Goal: Information Seeking & Learning: Learn about a topic

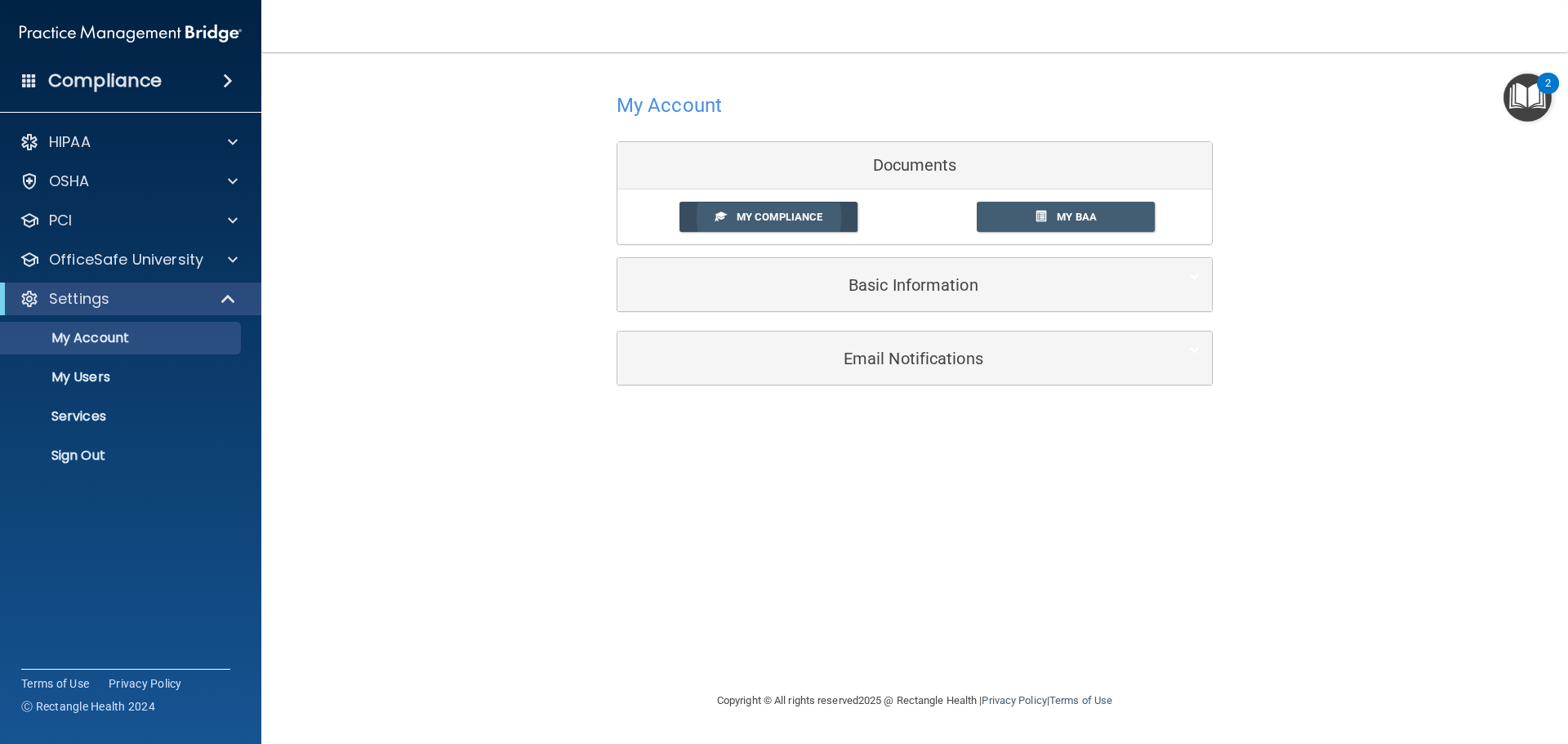
click at [802, 207] on link "My Compliance" at bounding box center [768, 216] width 178 height 30
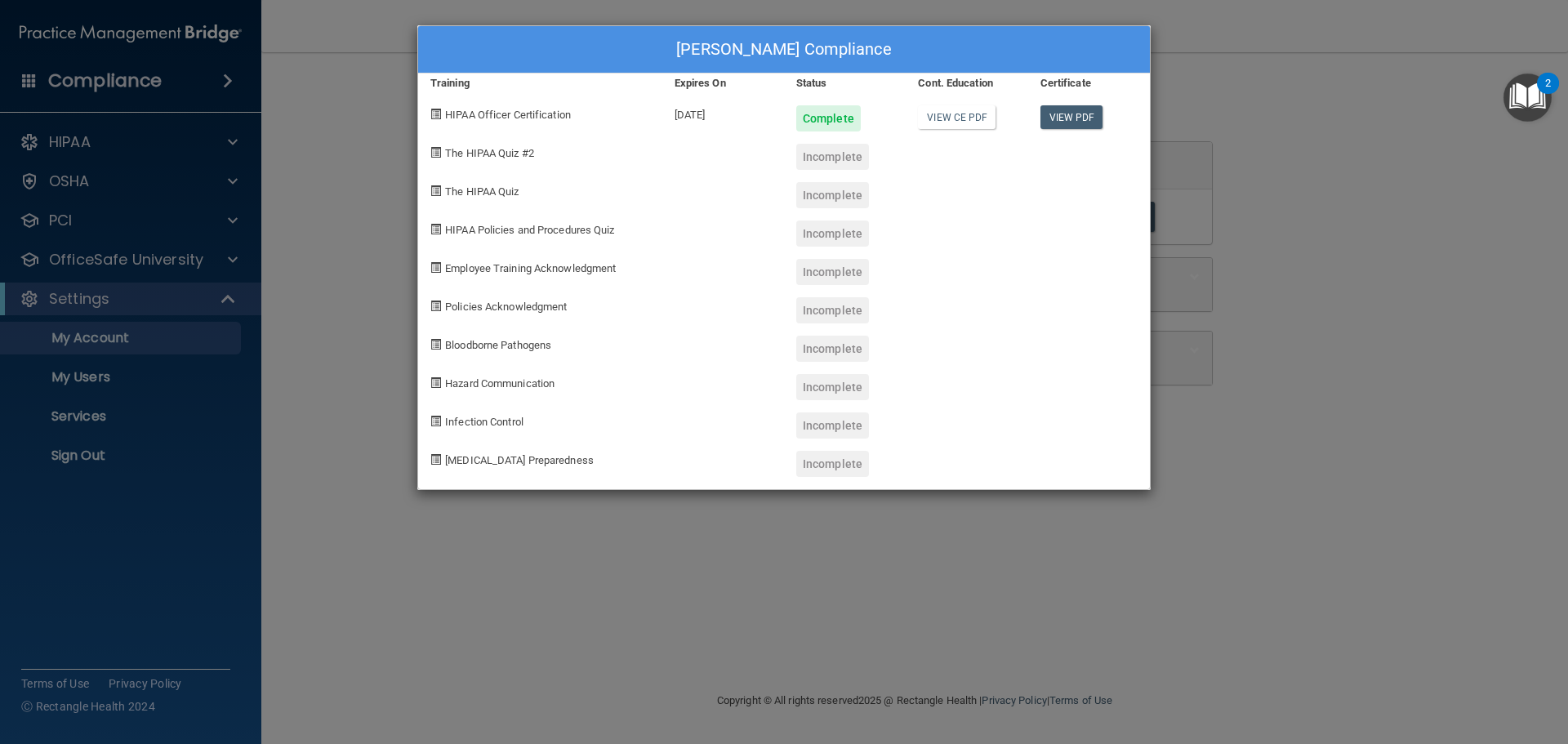
click at [1289, 266] on div "Maddie Palmer's Compliance Training Expires On Status Cont. Education Certifica…" at bounding box center [784, 372] width 1568 height 744
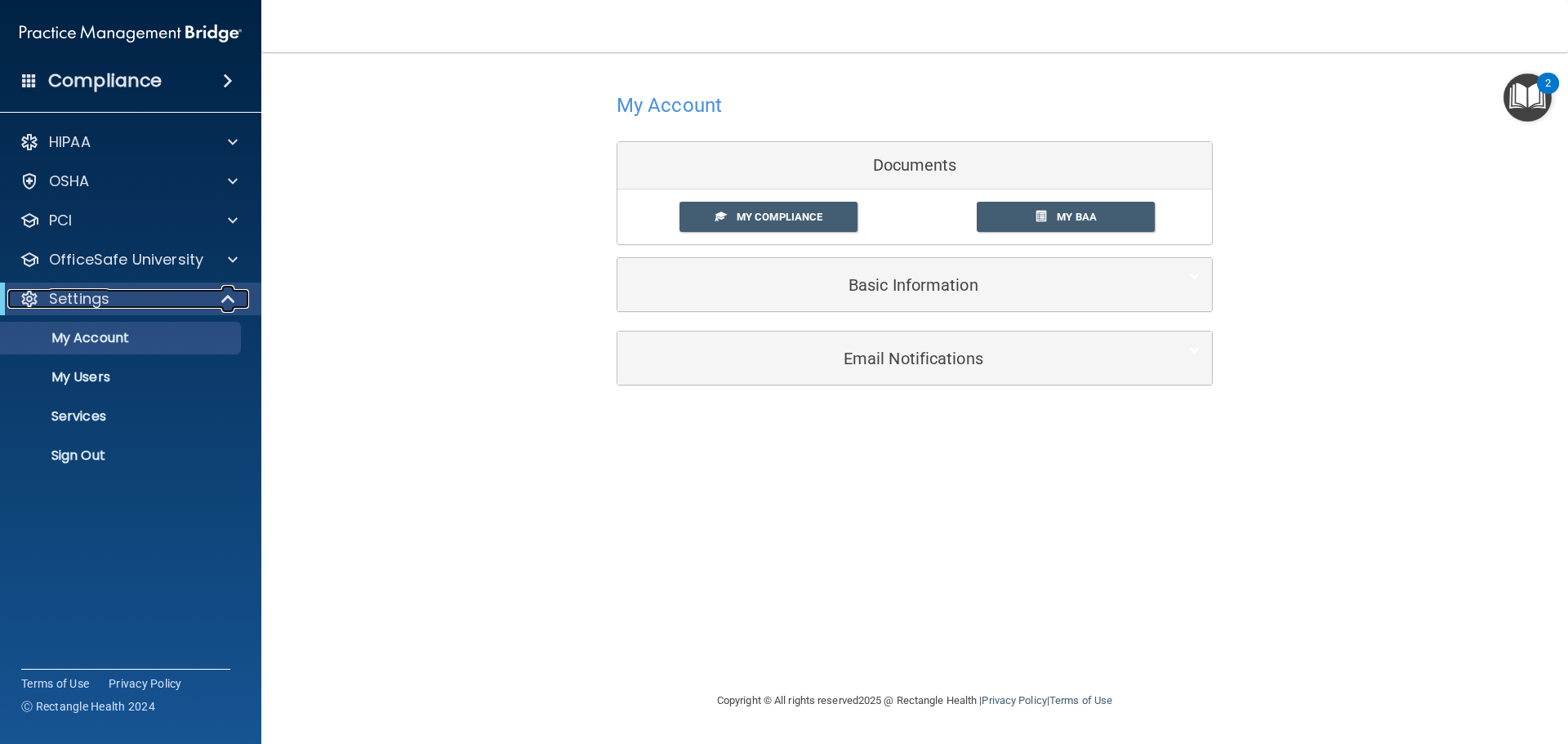
click at [223, 299] on span at bounding box center [230, 299] width 14 height 20
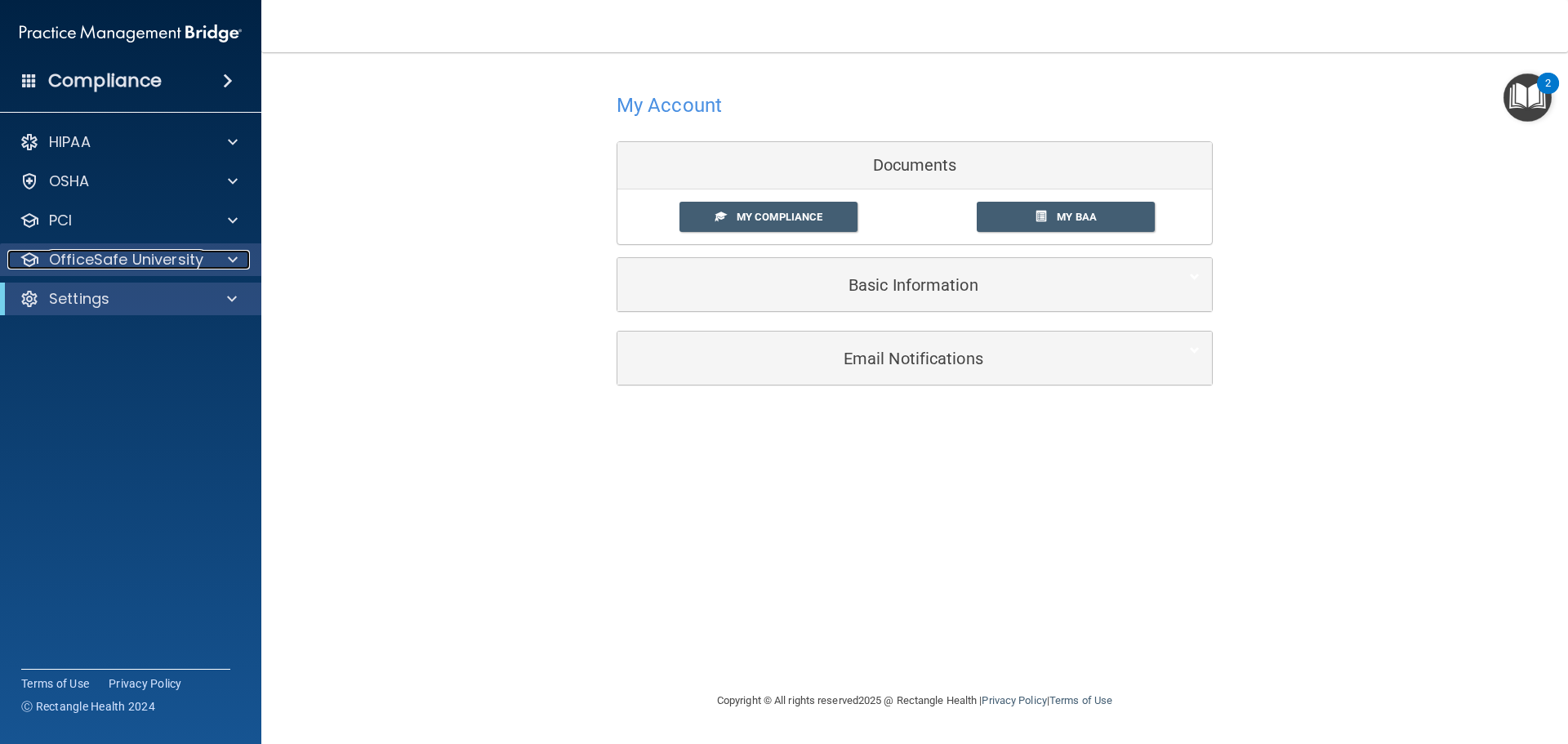
click at [226, 257] on div at bounding box center [230, 259] width 41 height 20
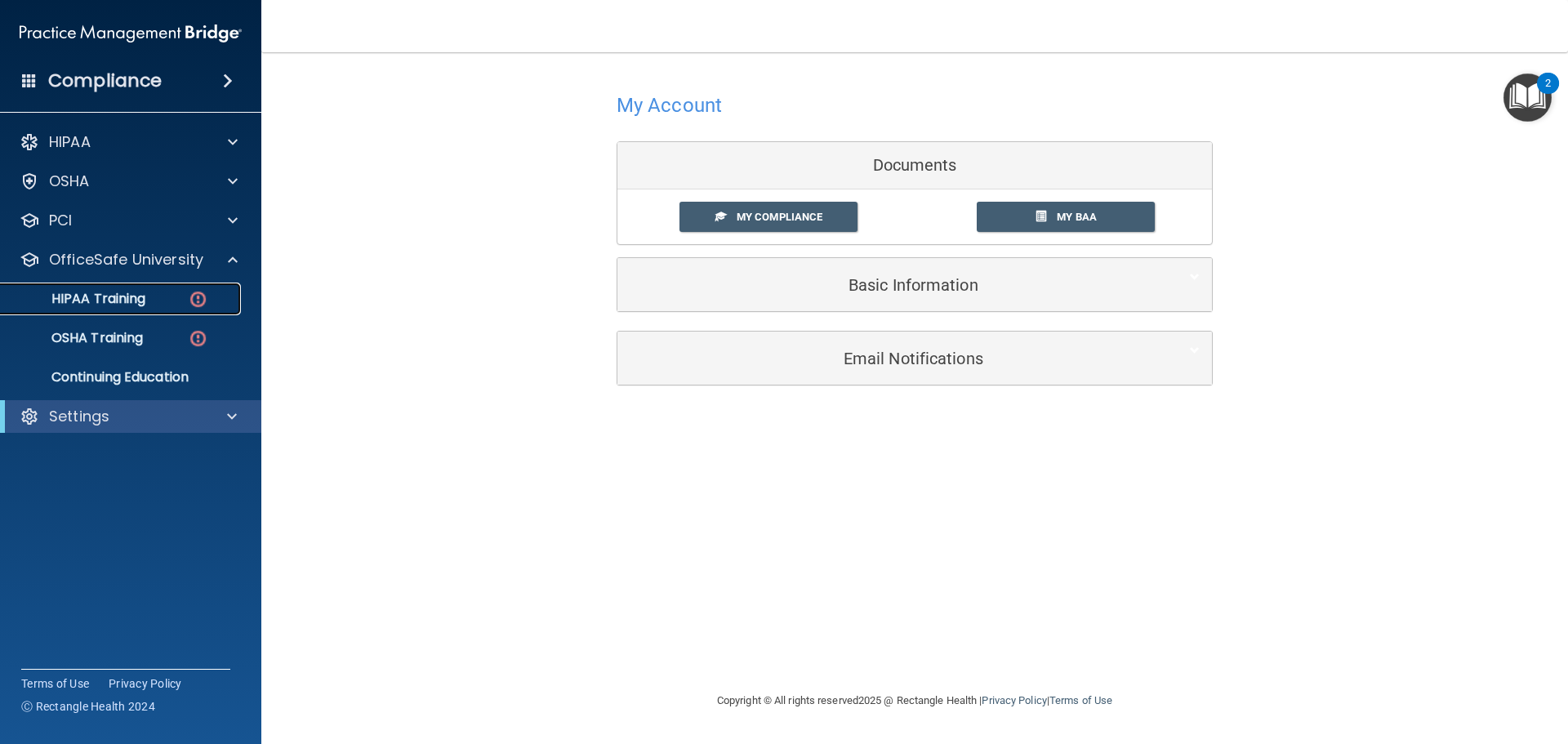
click at [117, 302] on p "HIPAA Training" at bounding box center [78, 298] width 135 height 17
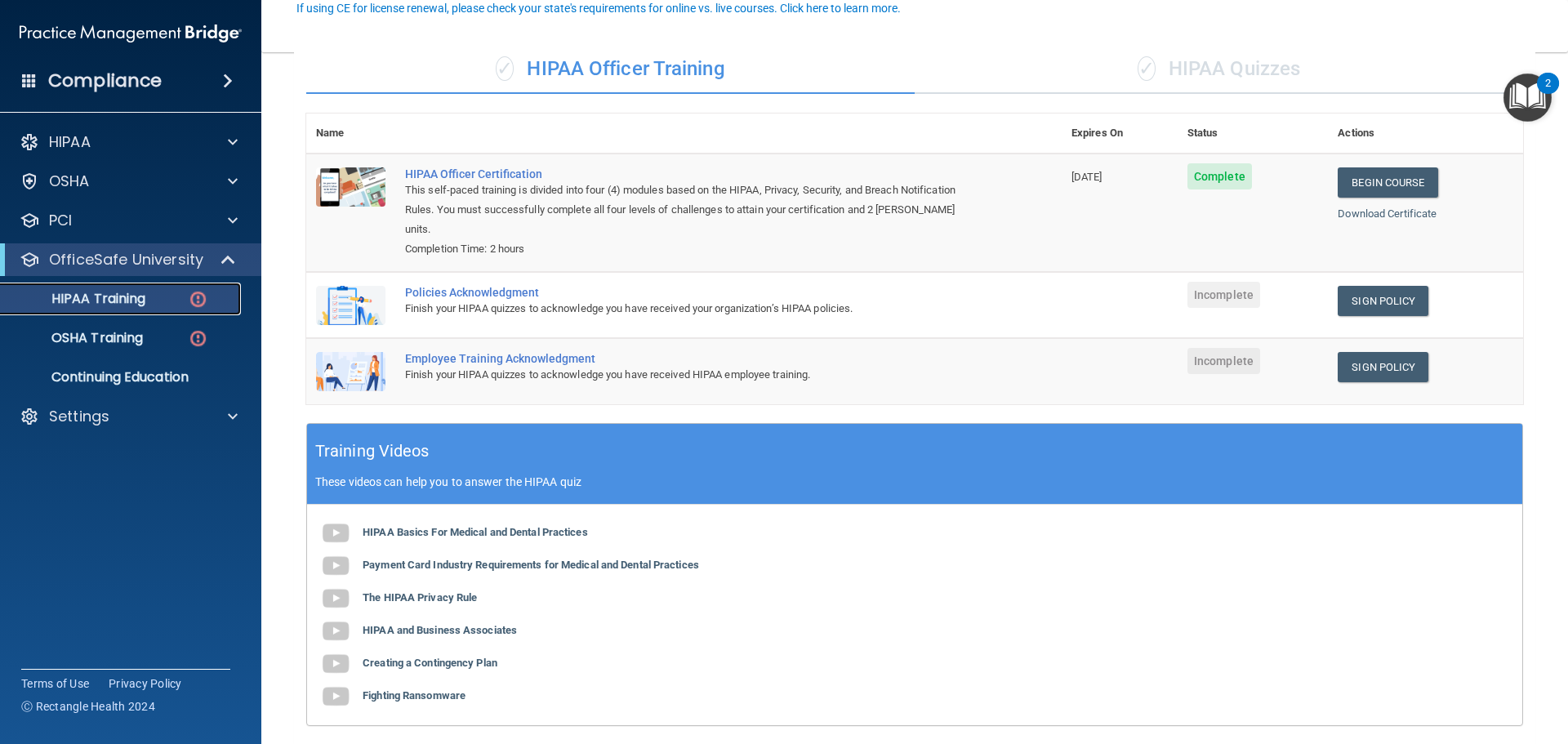
scroll to position [164, 0]
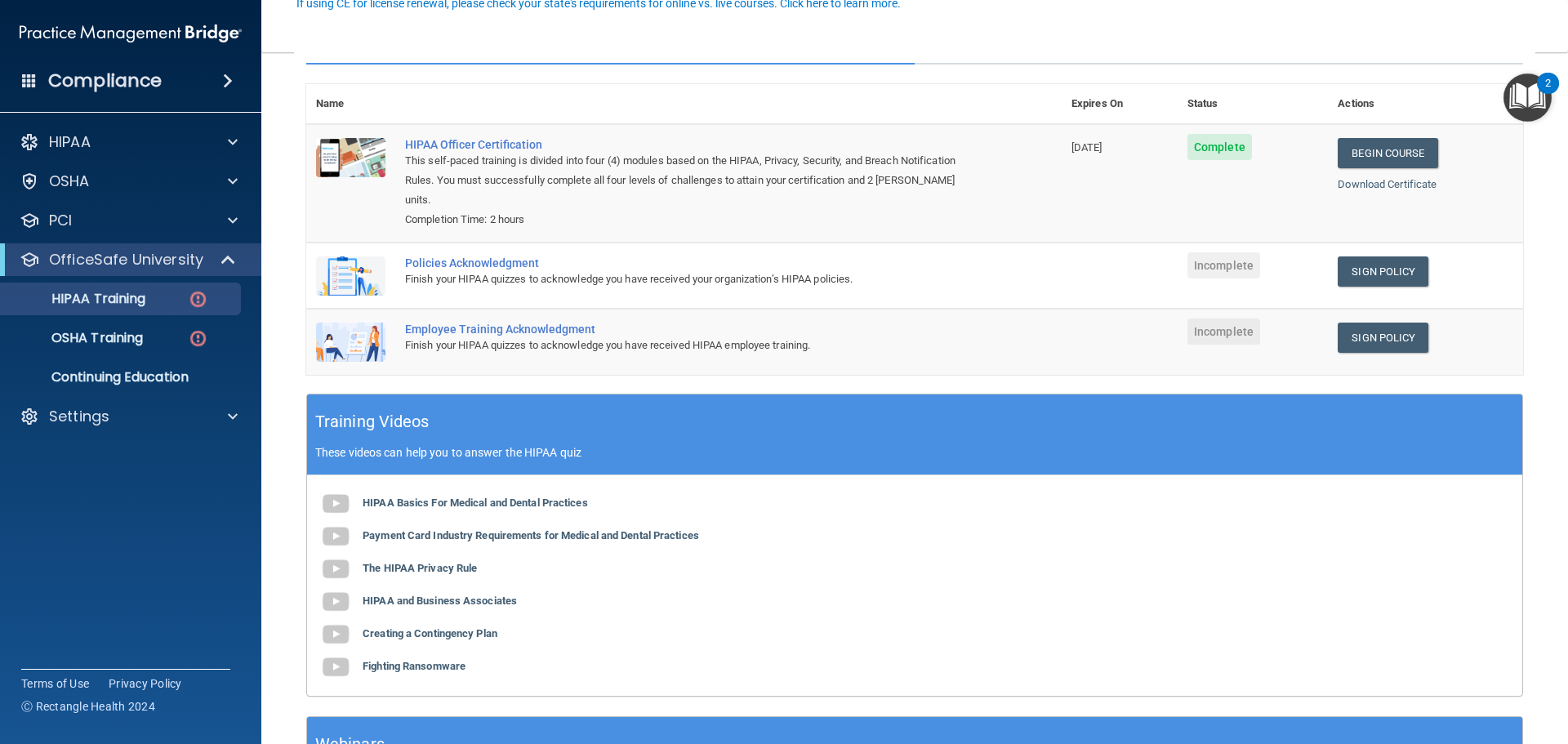
click at [1347, 268] on td "Sign Policy Sign Policy Download Policy" at bounding box center [1426, 276] width 195 height 66
click at [1360, 256] on link "Sign Policy" at bounding box center [1383, 271] width 91 height 30
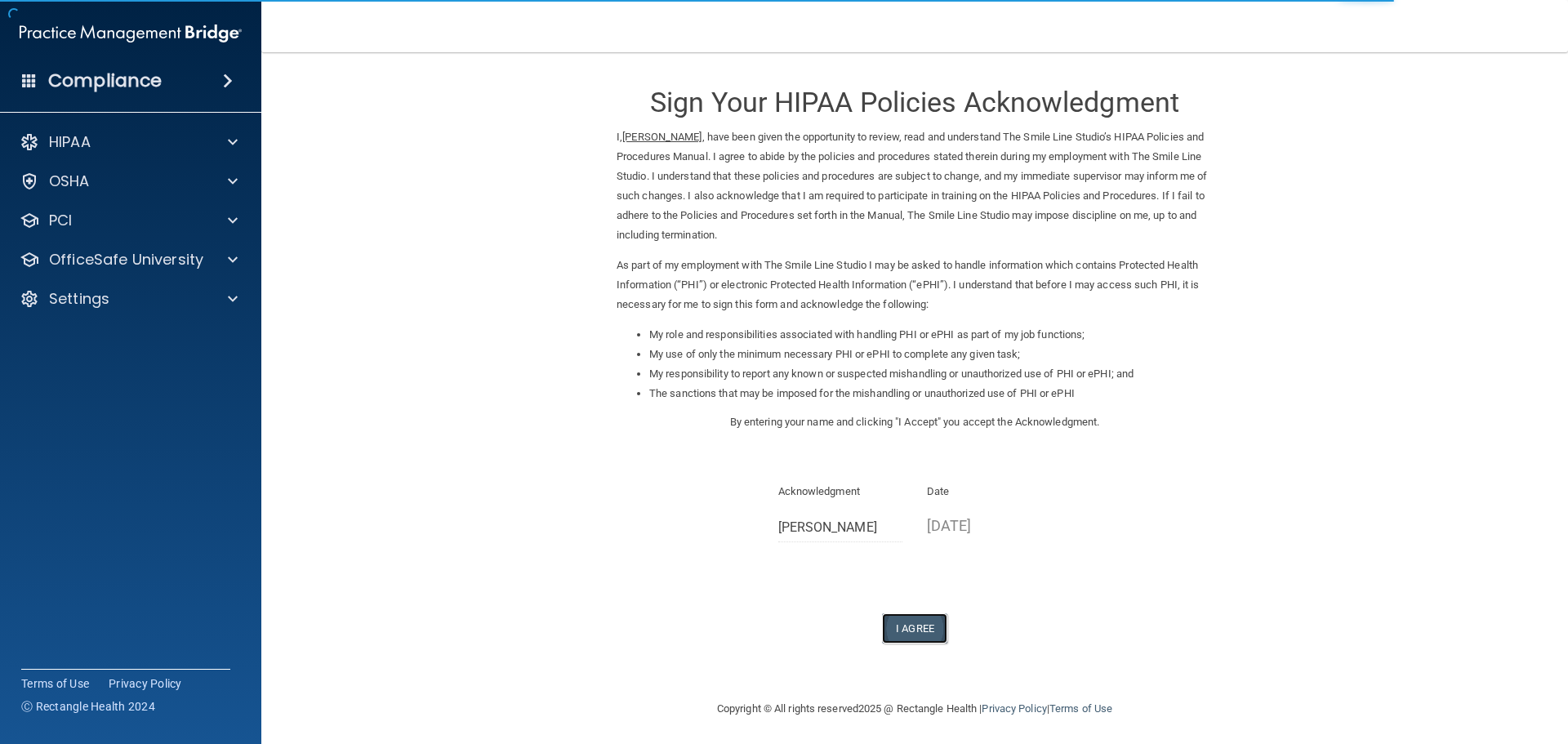
click at [909, 620] on button "I Agree" at bounding box center [915, 628] width 65 height 30
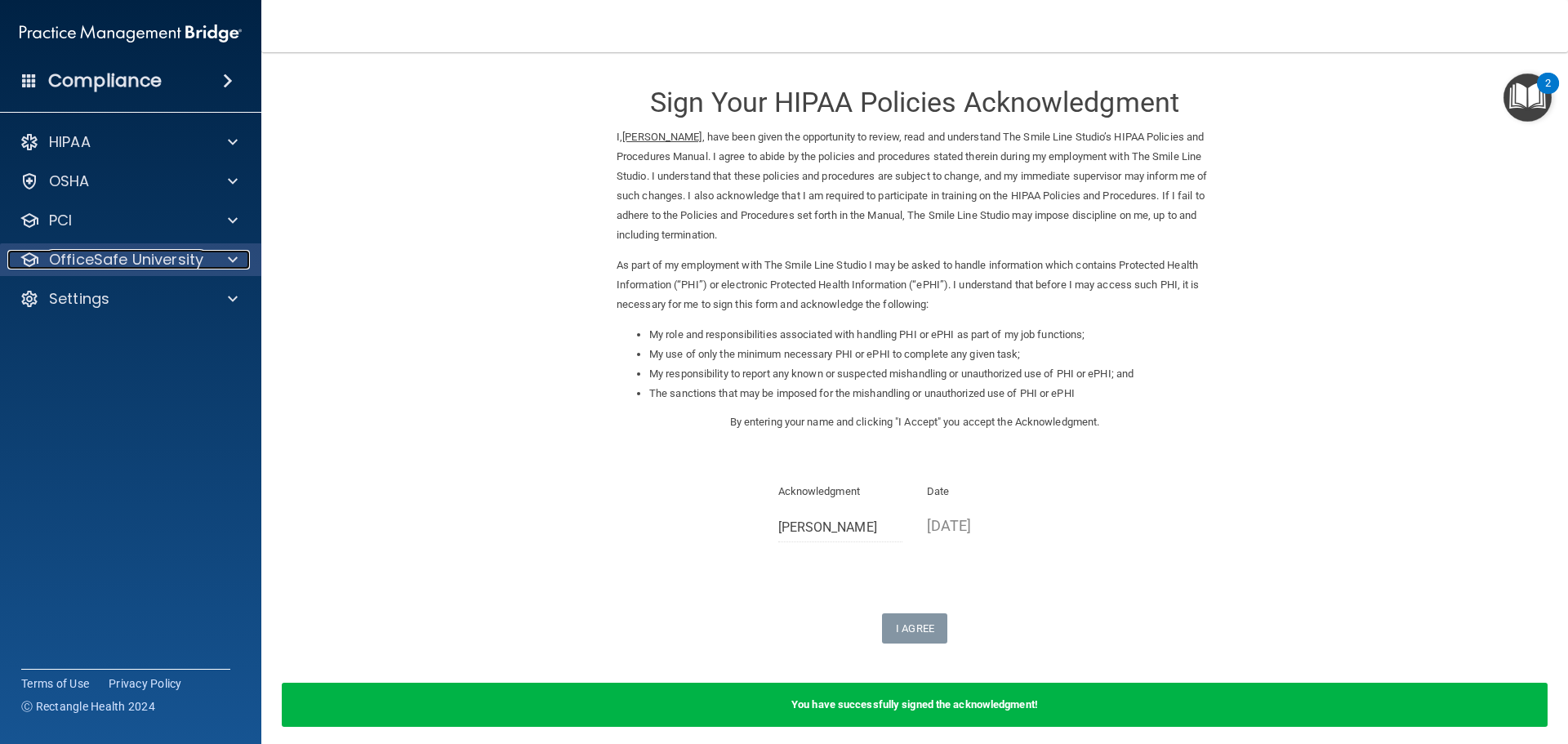
click at [229, 252] on span at bounding box center [233, 259] width 10 height 20
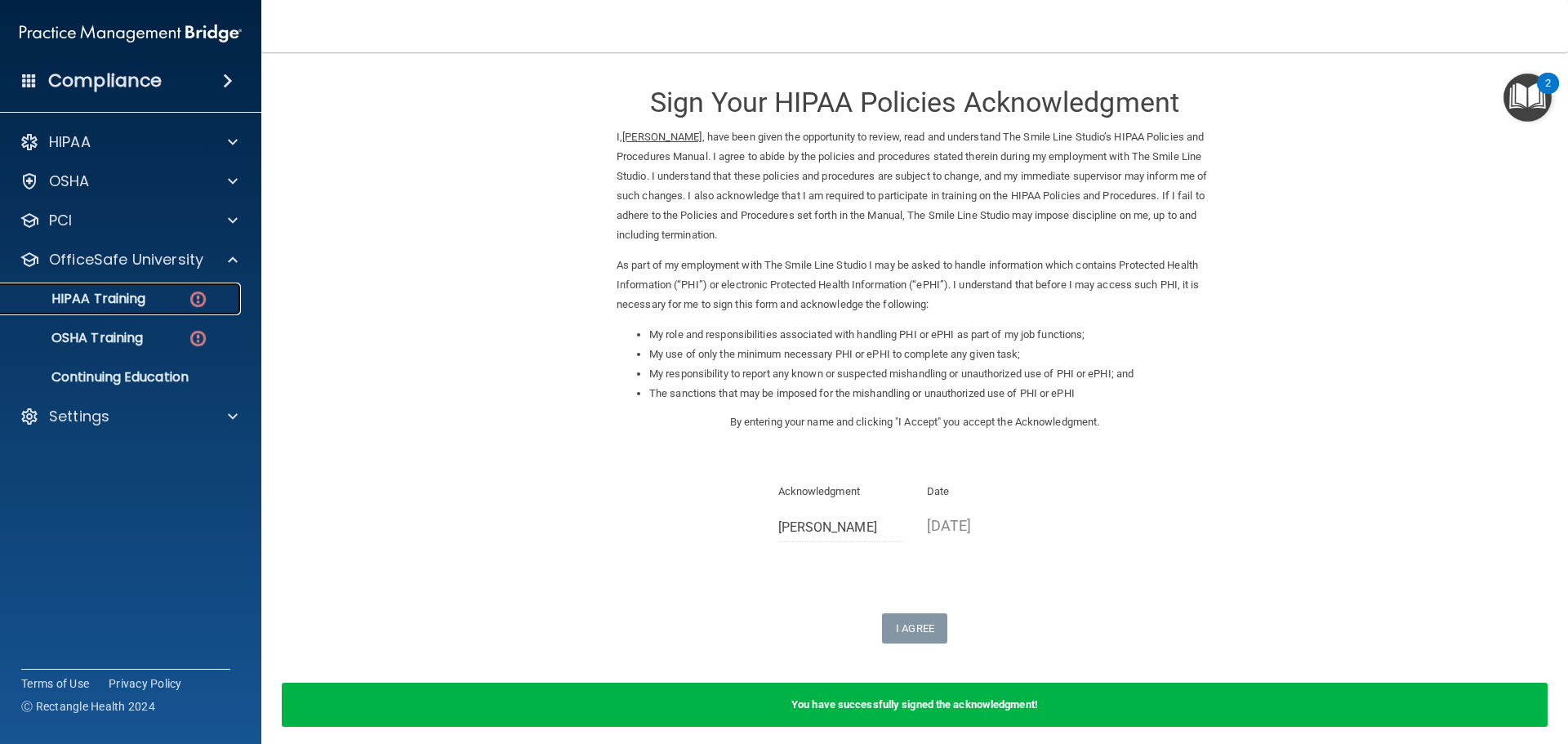
click at [143, 304] on p "HIPAA Training" at bounding box center [78, 298] width 135 height 17
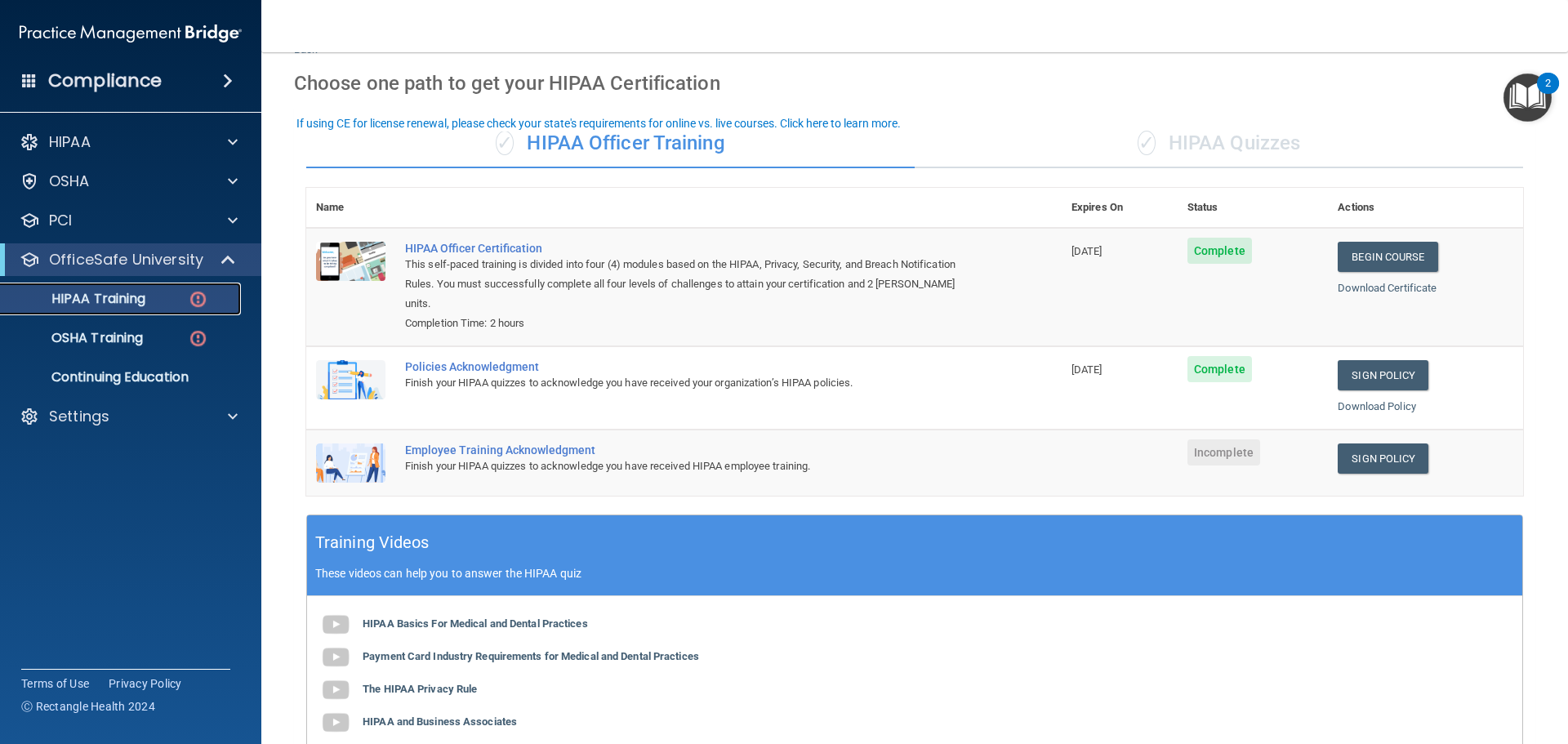
scroll to position [164, 0]
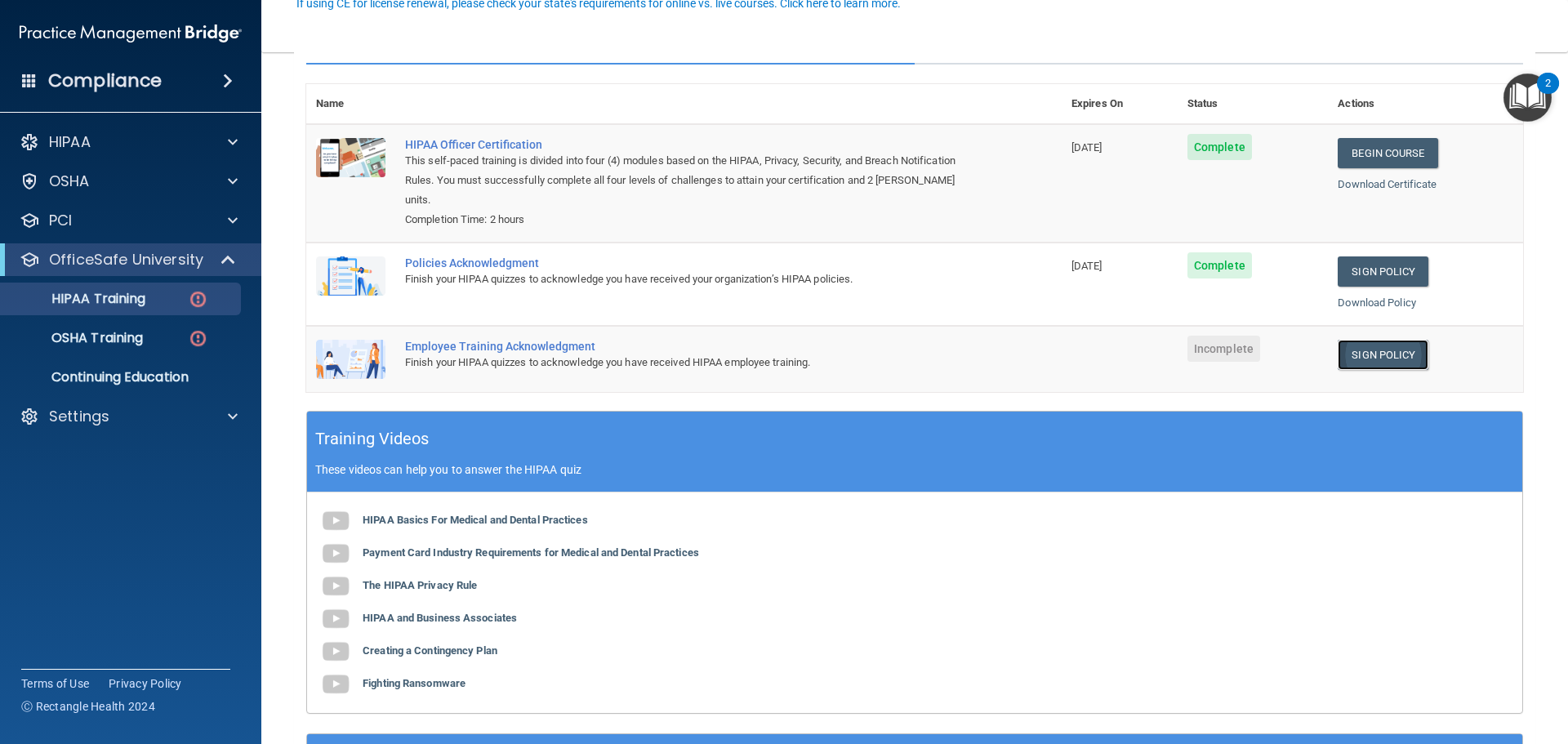
click at [1385, 339] on link "Sign Policy" at bounding box center [1383, 354] width 91 height 30
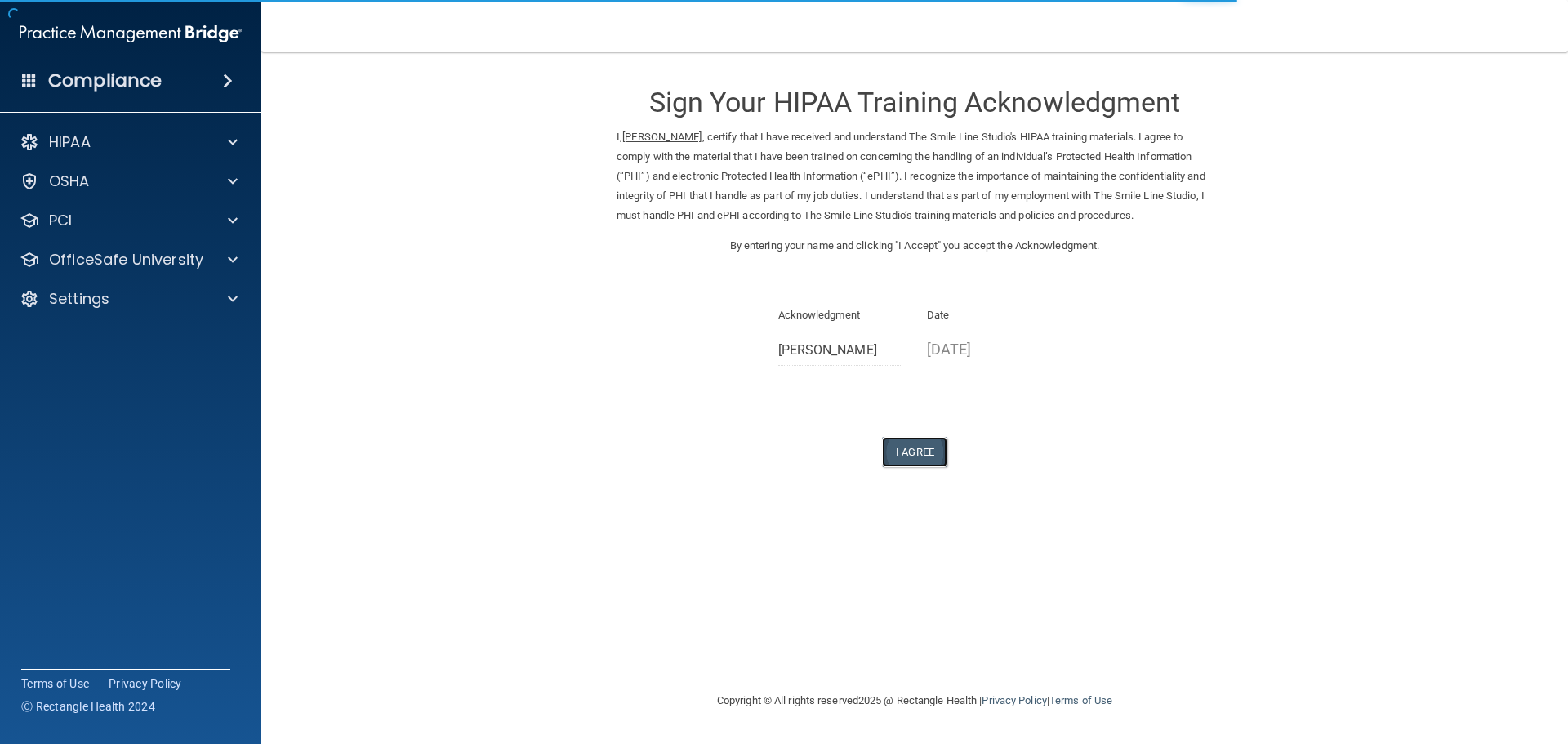
click at [905, 445] on button "I Agree" at bounding box center [915, 451] width 65 height 30
click at [228, 254] on span at bounding box center [233, 259] width 10 height 20
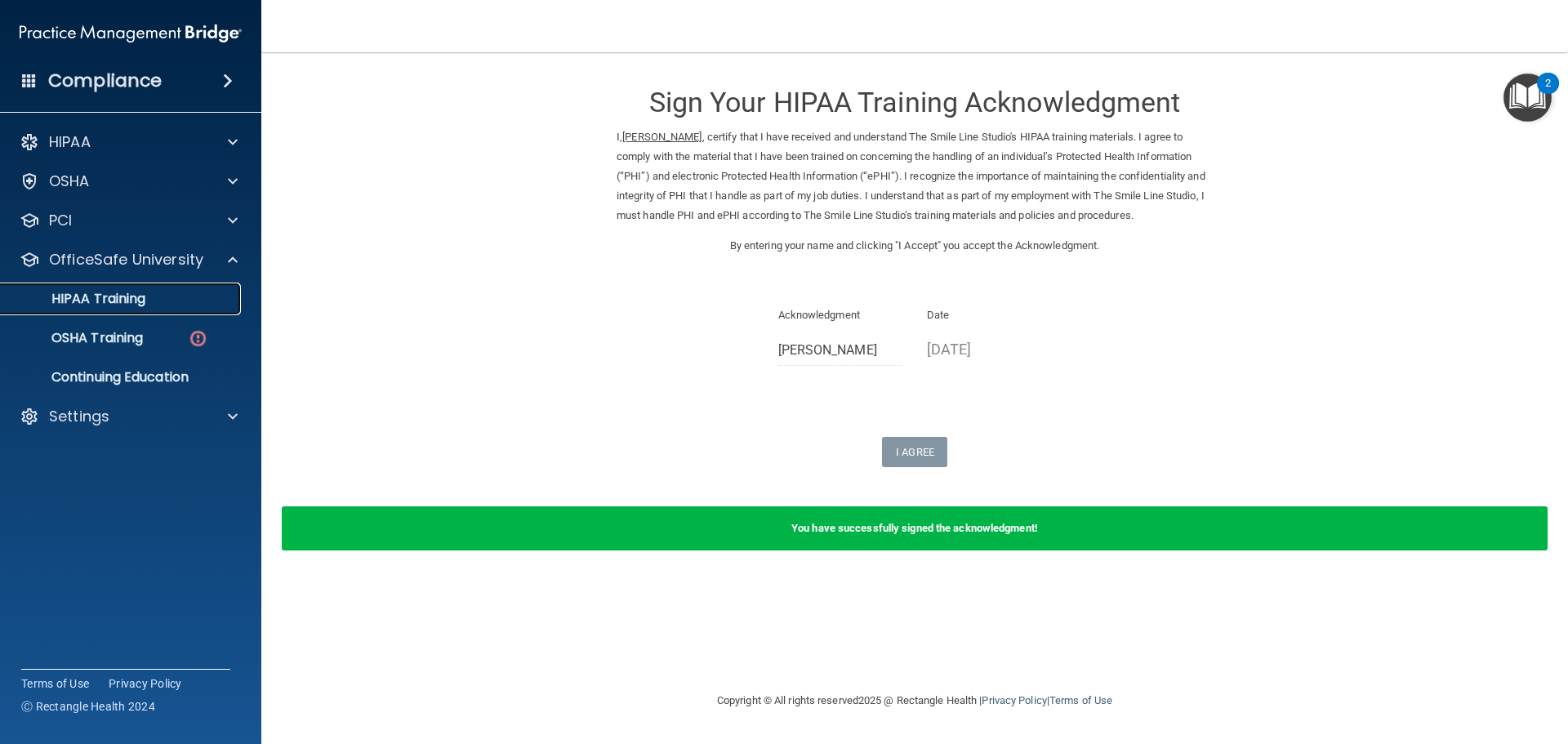
click at [110, 294] on p "HIPAA Training" at bounding box center [78, 298] width 135 height 17
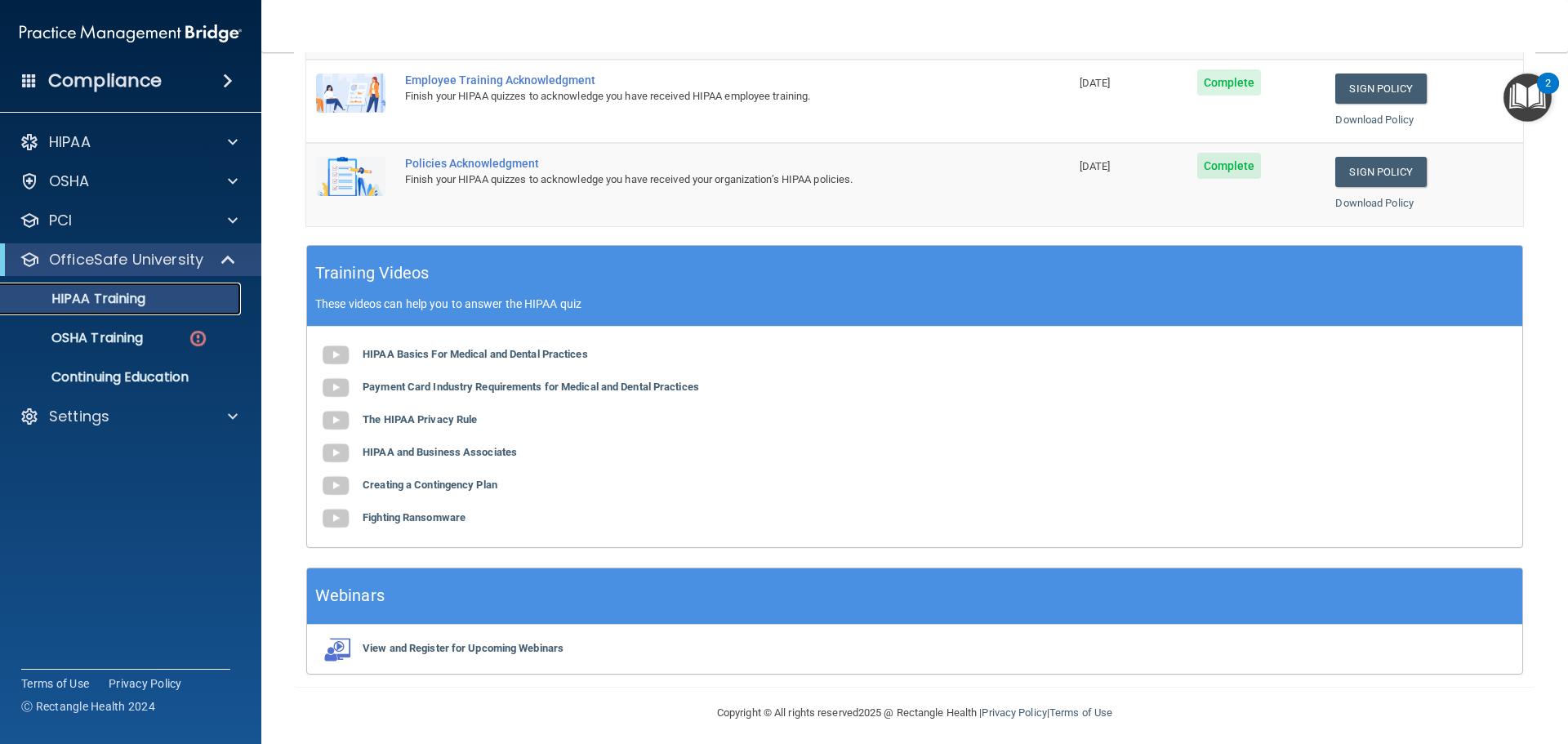
scroll to position [335, 0]
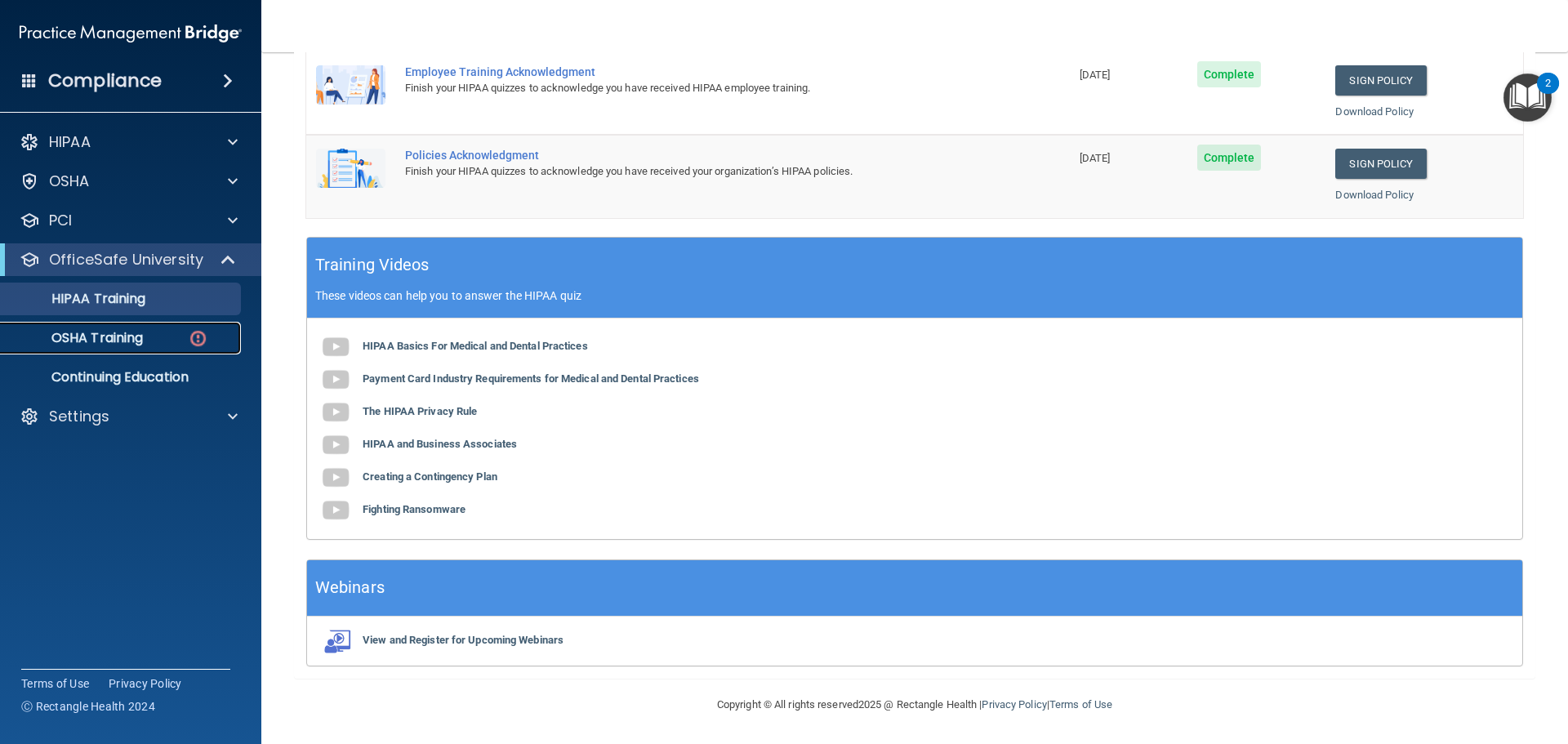
click at [164, 332] on div "OSHA Training" at bounding box center [122, 337] width 223 height 17
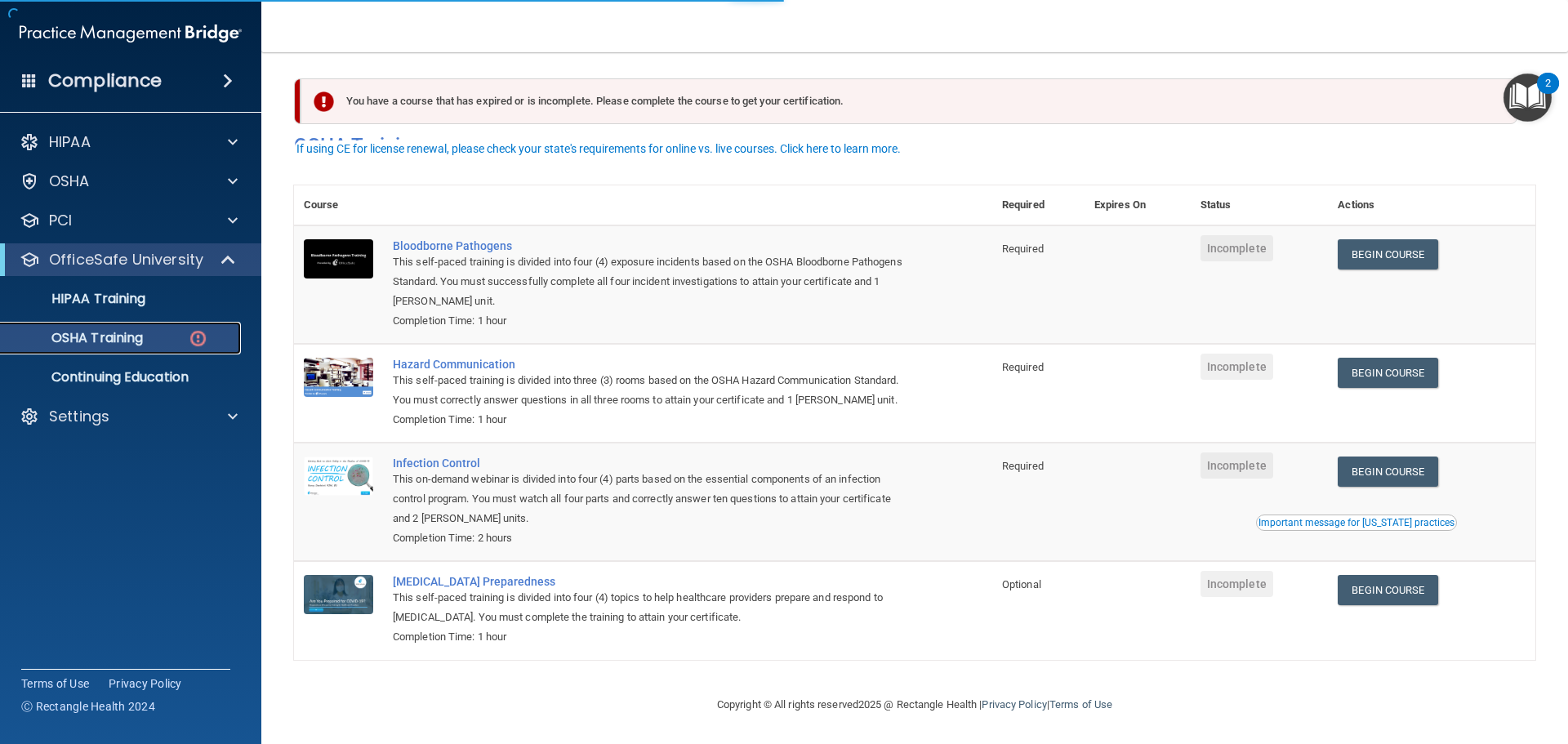
scroll to position [27, 0]
click at [1377, 255] on td "Begin Course Download Certificate" at bounding box center [1431, 284] width 208 height 118
click at [1383, 239] on link "Begin Course" at bounding box center [1388, 254] width 99 height 30
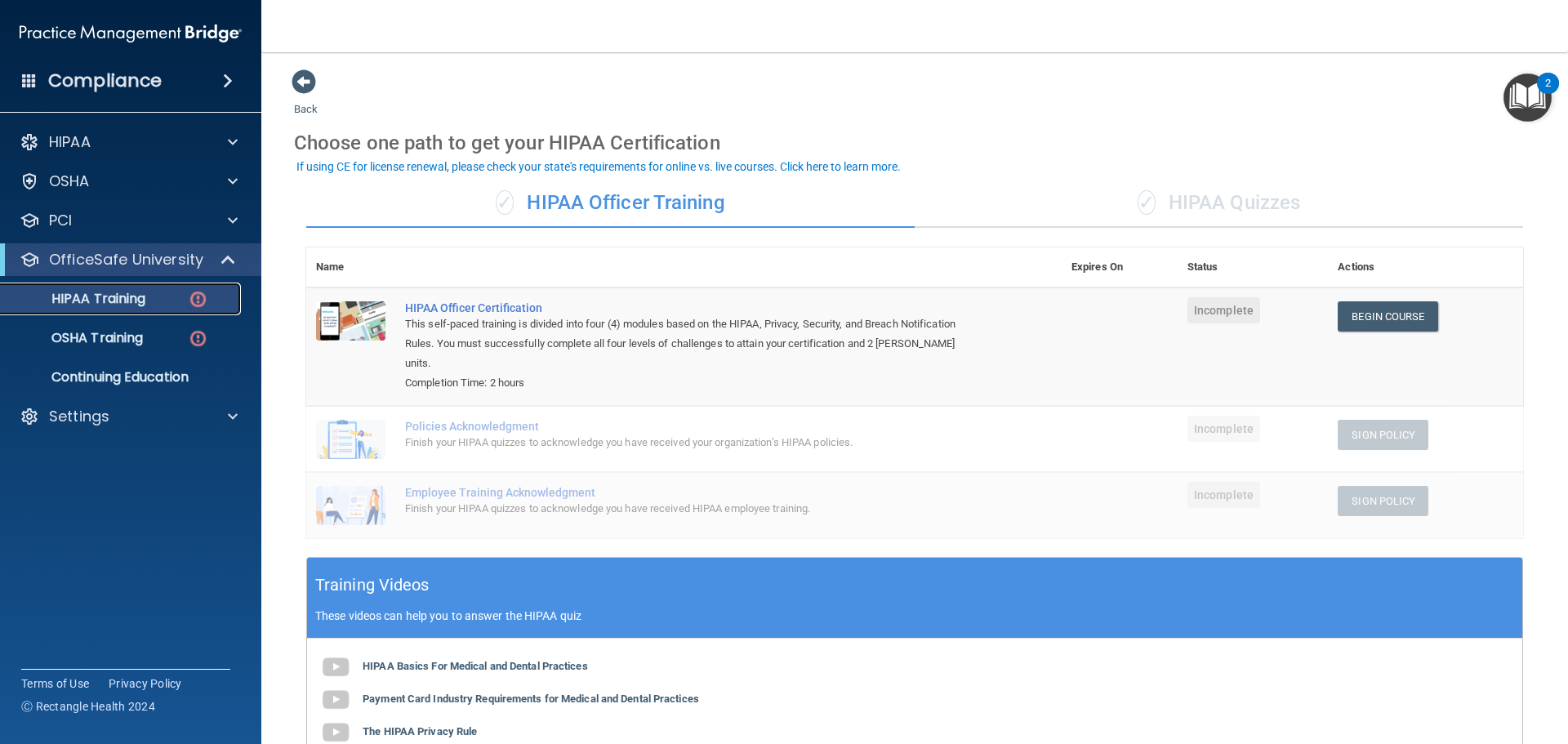
click at [145, 292] on p "HIPAA Training" at bounding box center [78, 298] width 135 height 17
click at [101, 138] on div "HIPAA" at bounding box center [109, 142] width 203 height 20
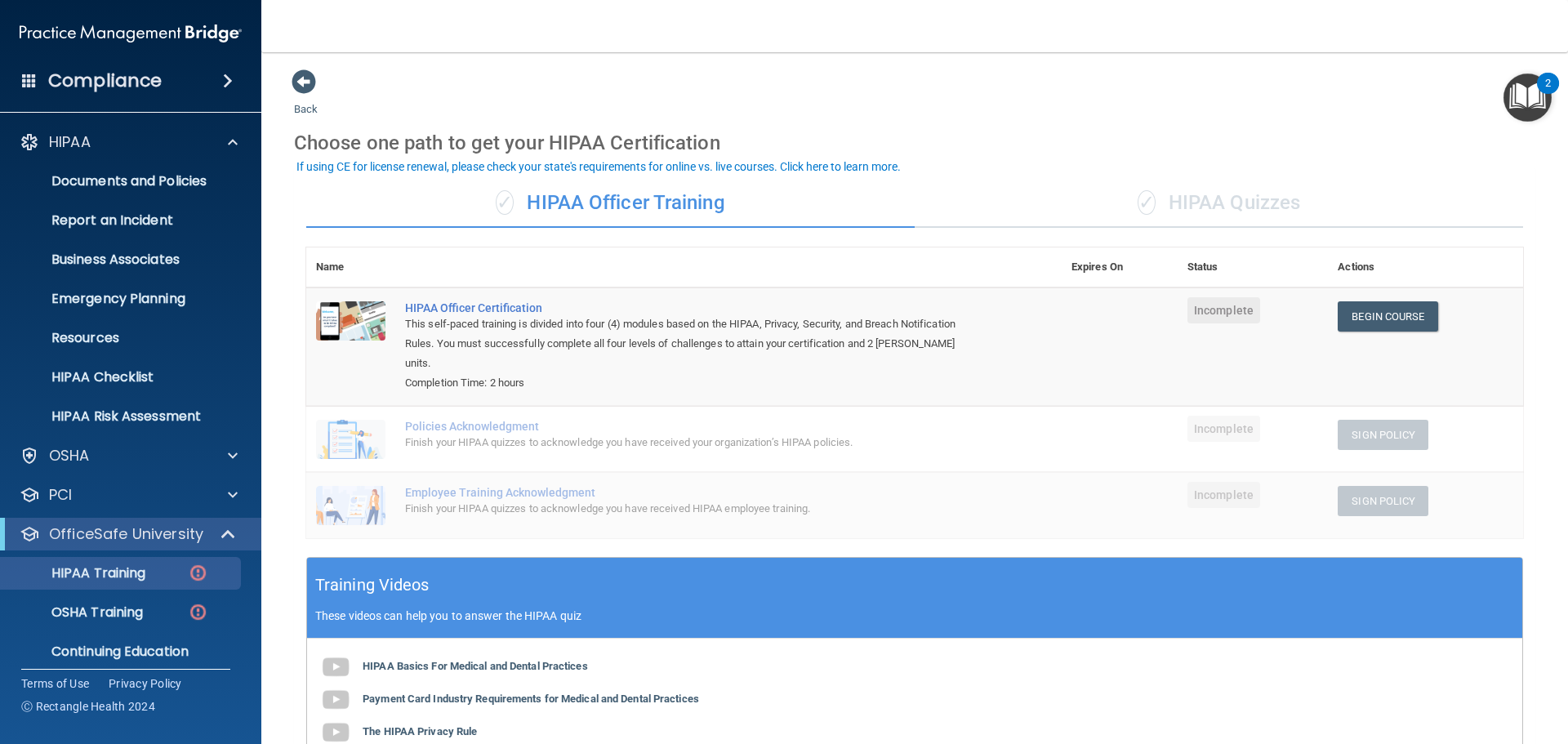
click at [122, 74] on h4 "Compliance" at bounding box center [104, 80] width 113 height 22
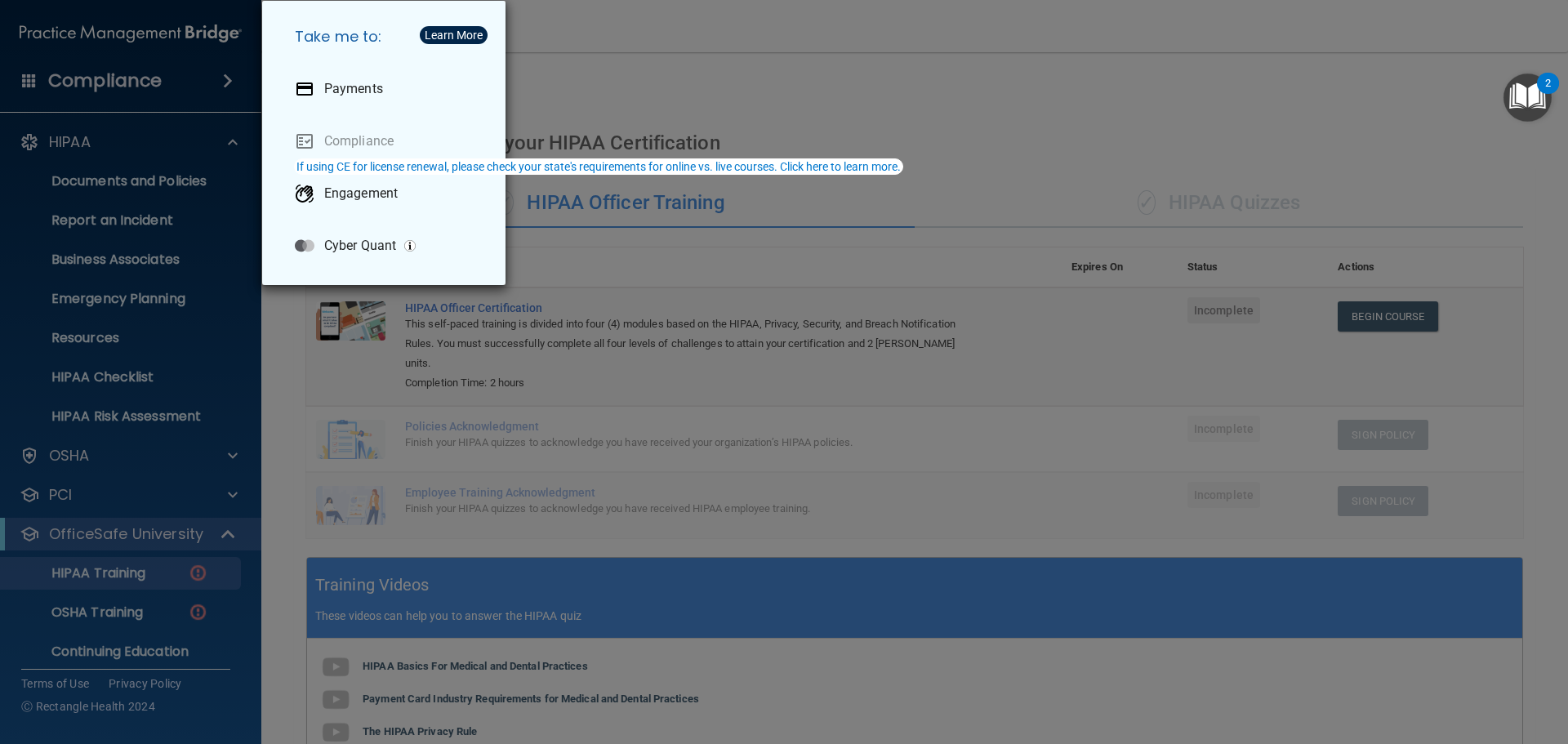
click at [656, 72] on div "Take me to: Payments Compliance Engagement Cyber Quant" at bounding box center [784, 372] width 1568 height 744
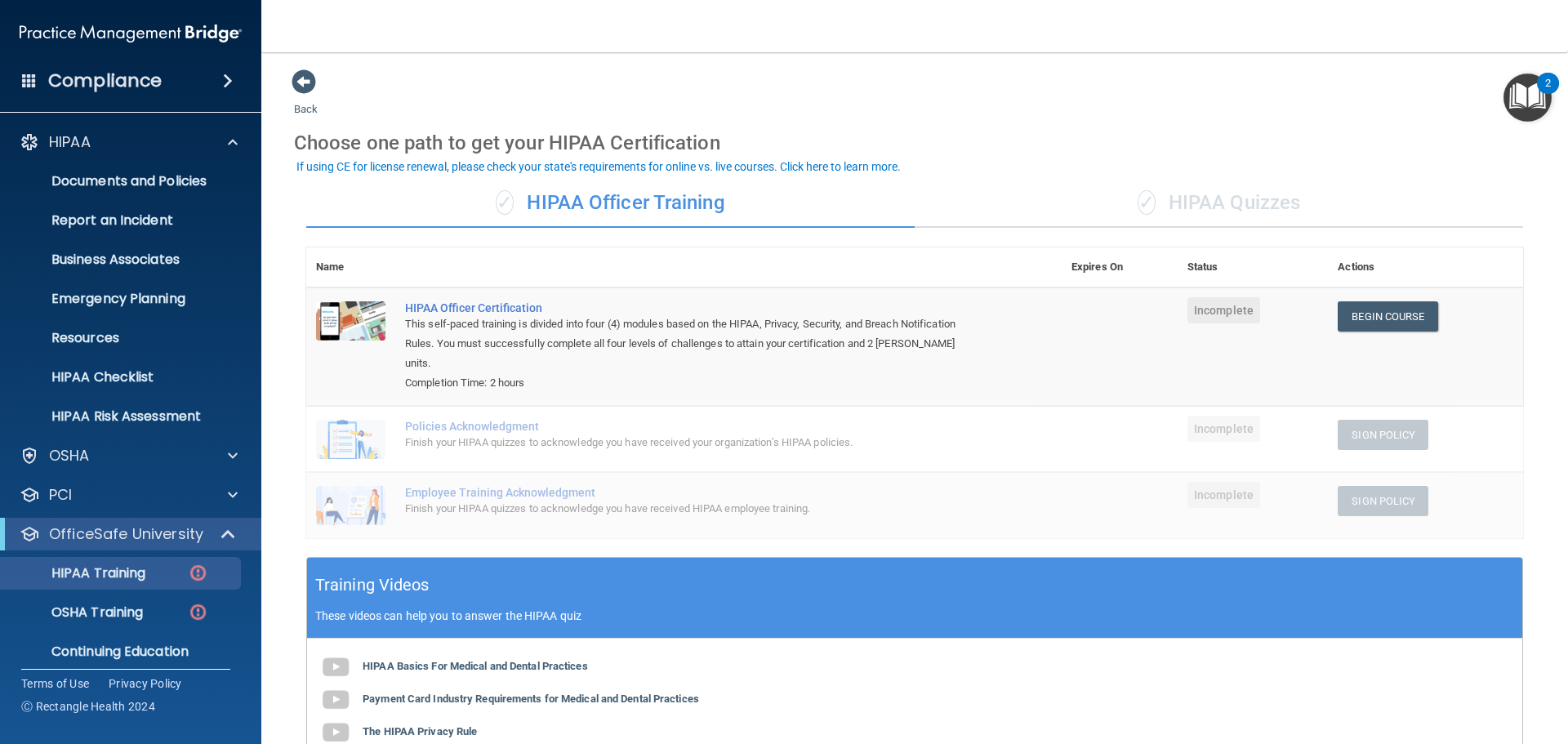
click at [59, 38] on img at bounding box center [131, 34] width 222 height 33
click at [65, 27] on img at bounding box center [131, 34] width 222 height 33
click at [278, 74] on main "Back Choose one path to get your HIPAA Certification ✓ HIPAA Officer Training ✓…" at bounding box center [915, 398] width 1307 height 691
click at [296, 77] on span at bounding box center [303, 81] width 24 height 24
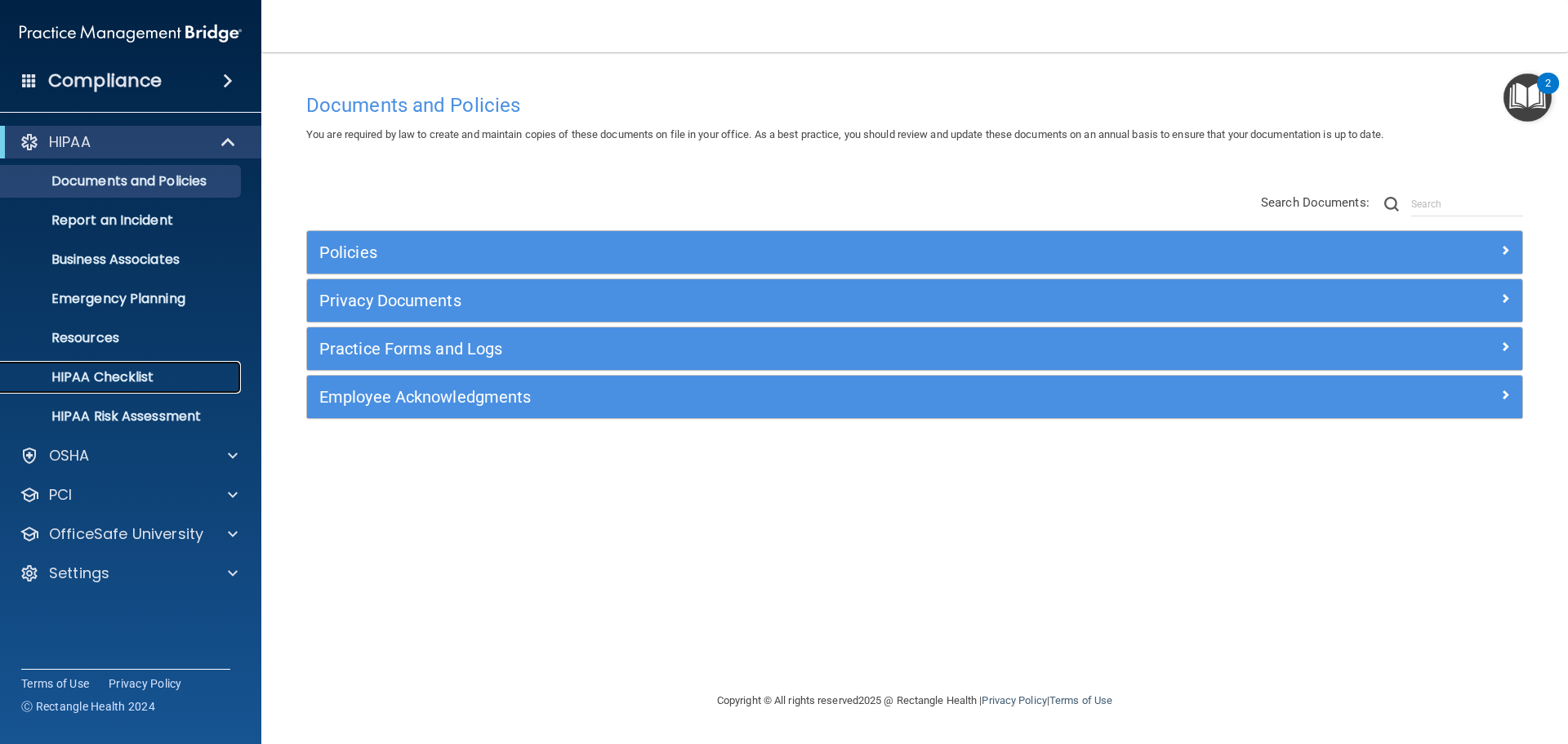
click at [143, 366] on link "HIPAA Checklist" at bounding box center [112, 377] width 257 height 33
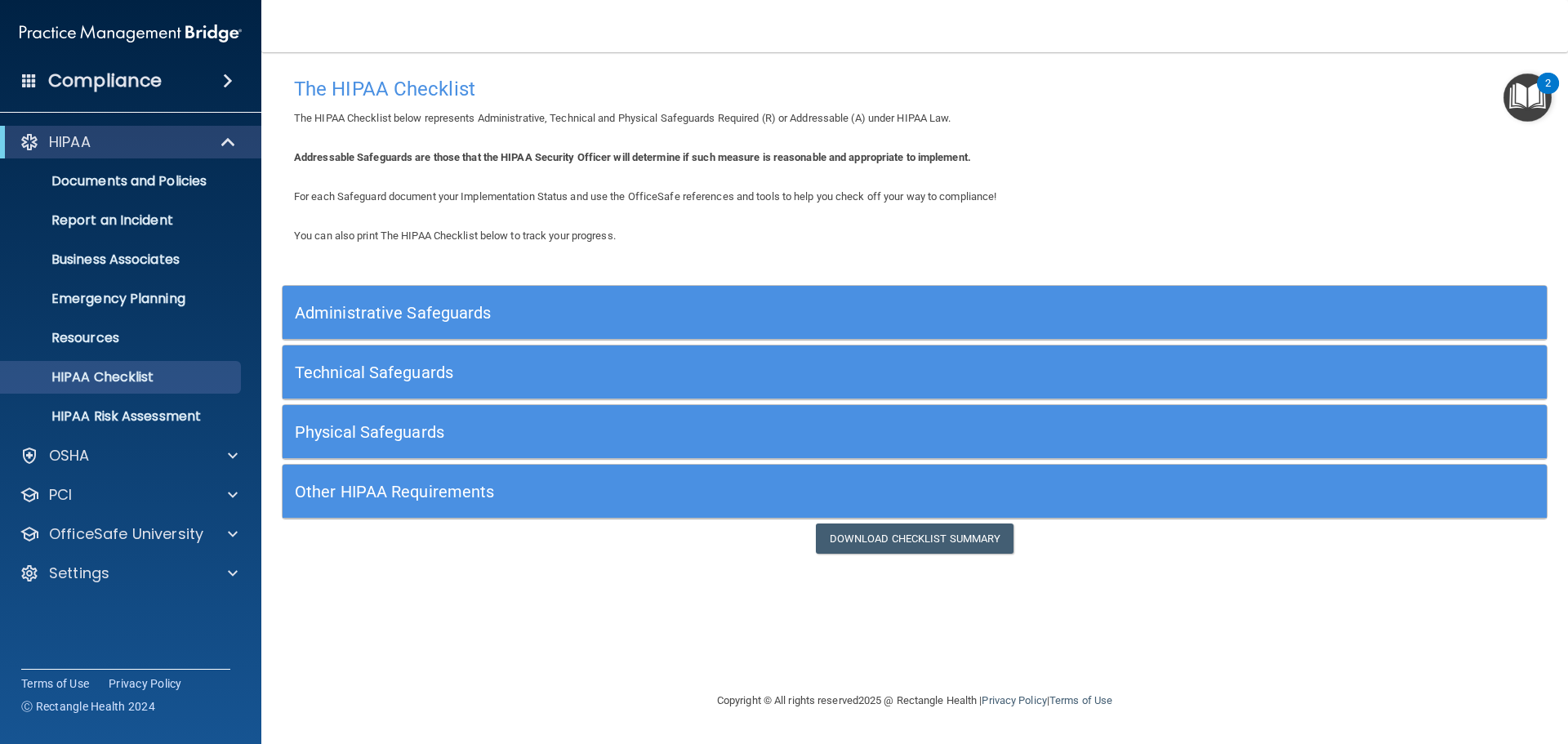
click at [553, 304] on h5 "Administrative Safeguards" at bounding box center [756, 313] width 923 height 18
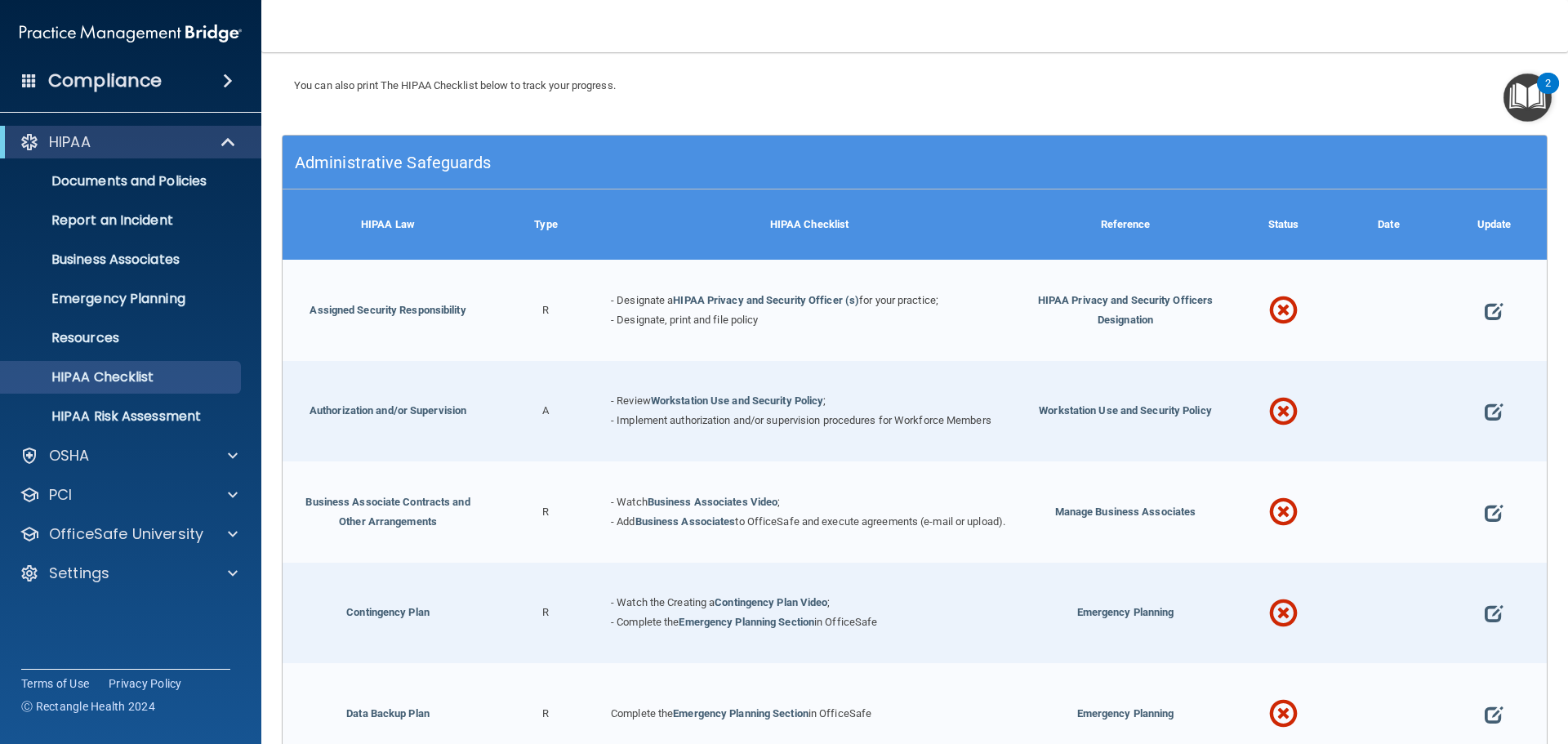
scroll to position [164, 0]
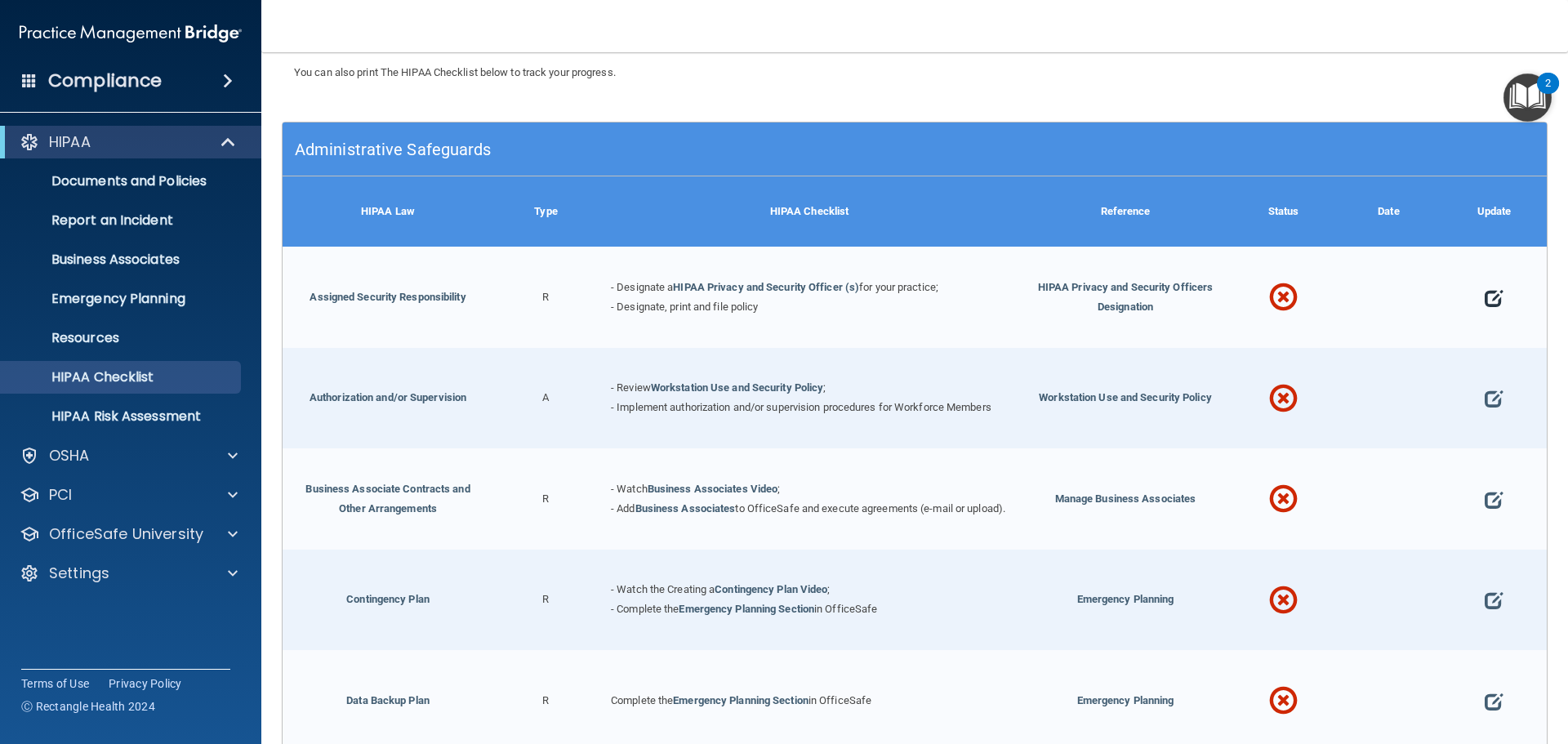
click at [1485, 299] on span at bounding box center [1494, 298] width 18 height 51
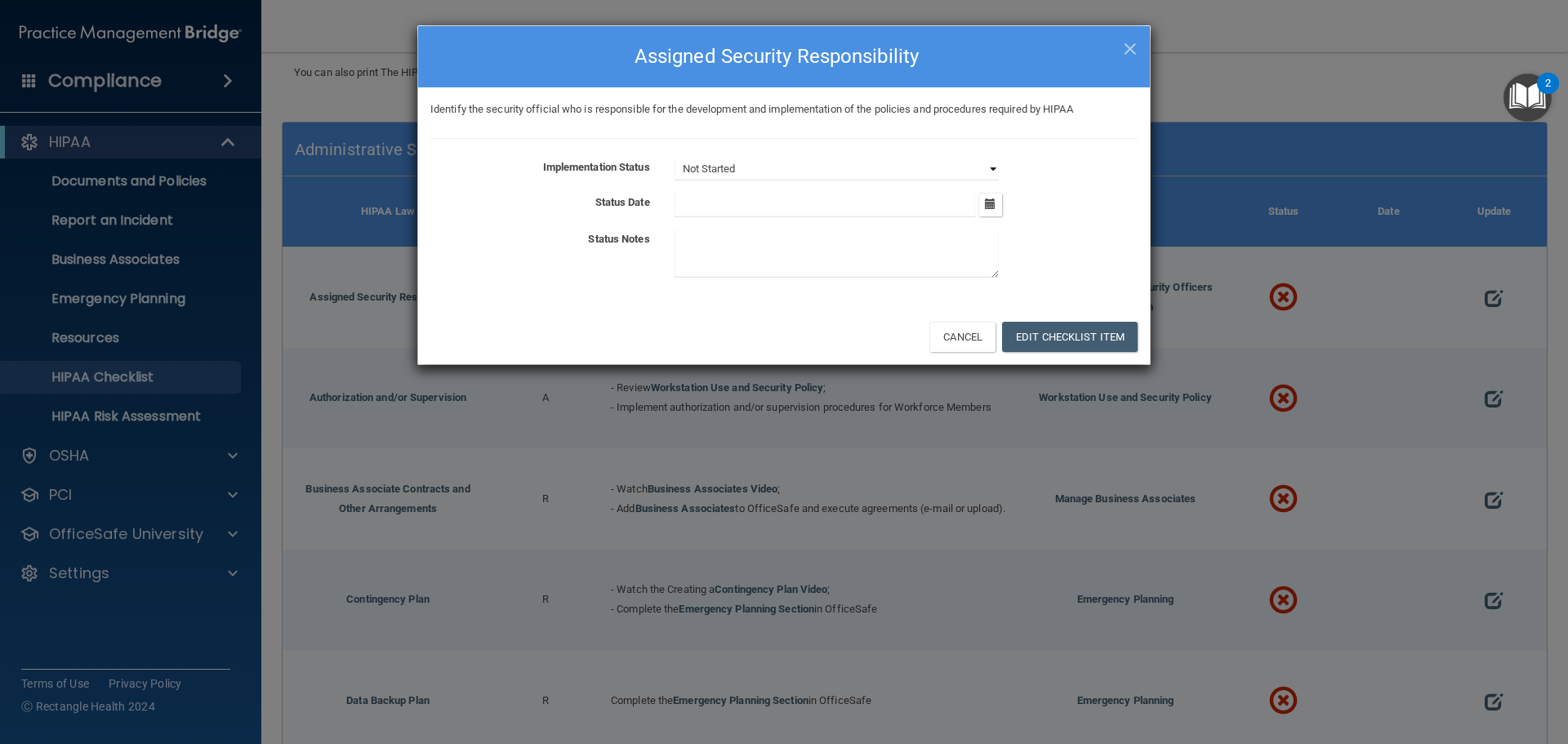
click at [781, 174] on select "Not Started In Progress Completed" at bounding box center [837, 169] width 325 height 22
click at [966, 329] on button "Cancel" at bounding box center [962, 336] width 66 height 30
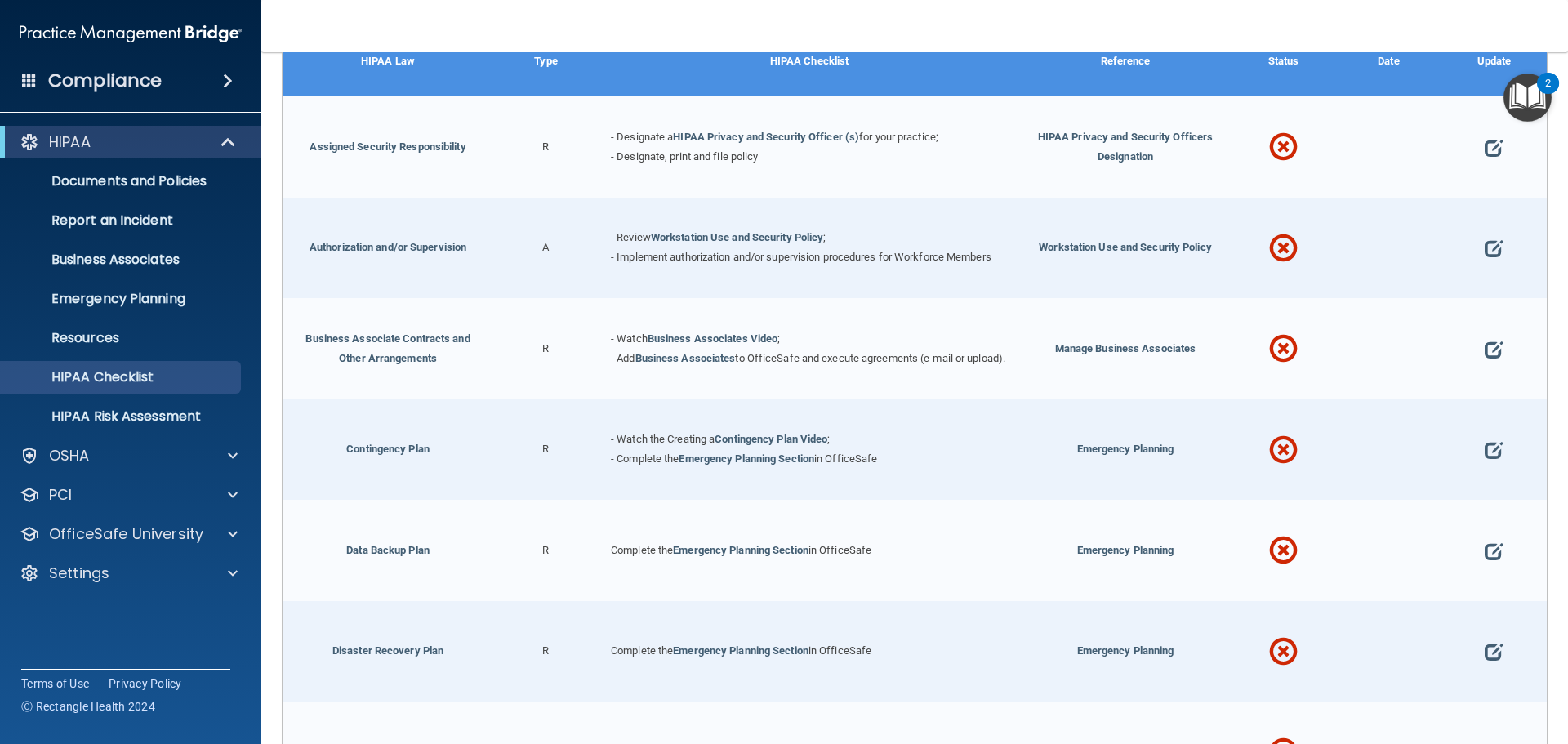
scroll to position [327, 0]
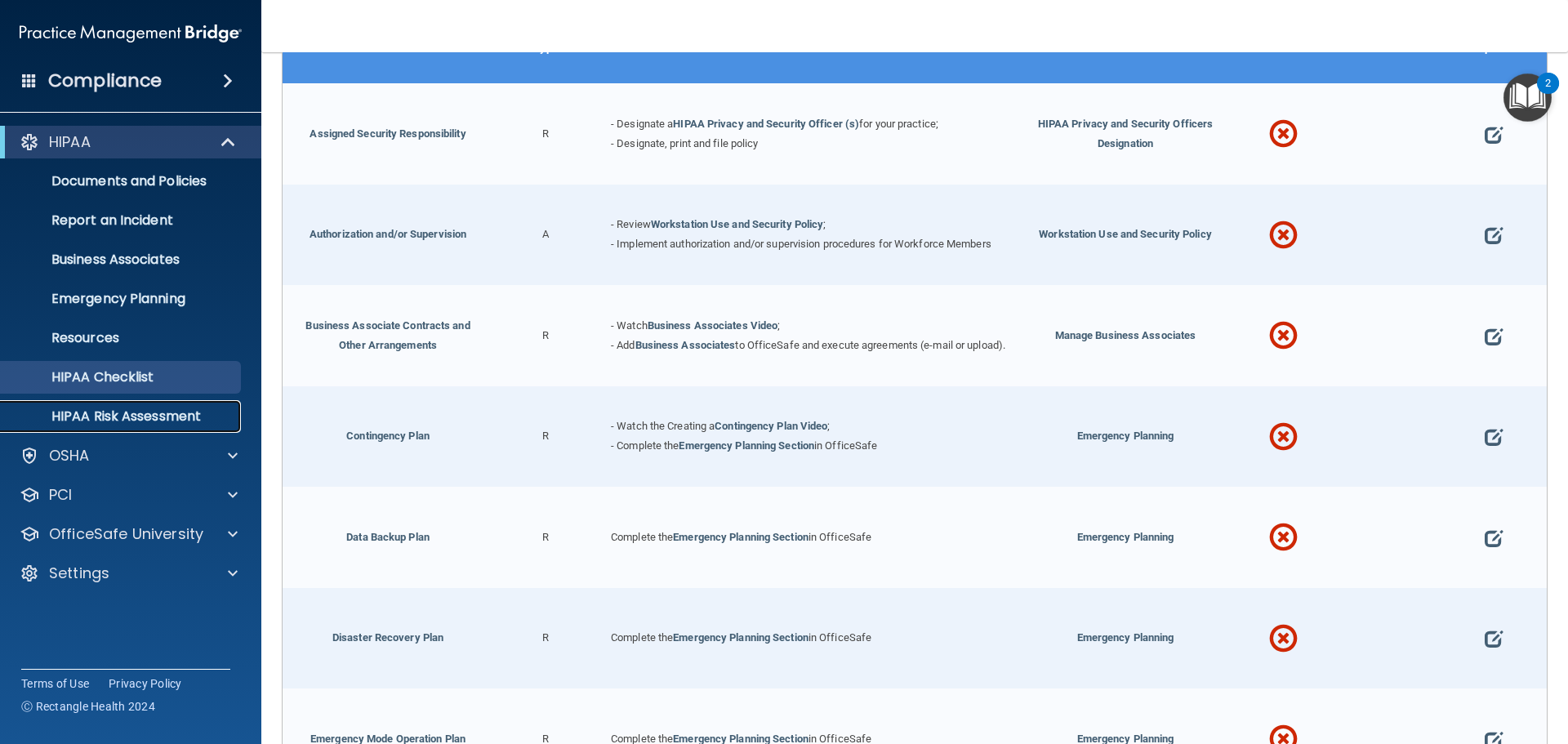
click at [132, 425] on p "HIPAA Risk Assessment" at bounding box center [122, 416] width 223 height 17
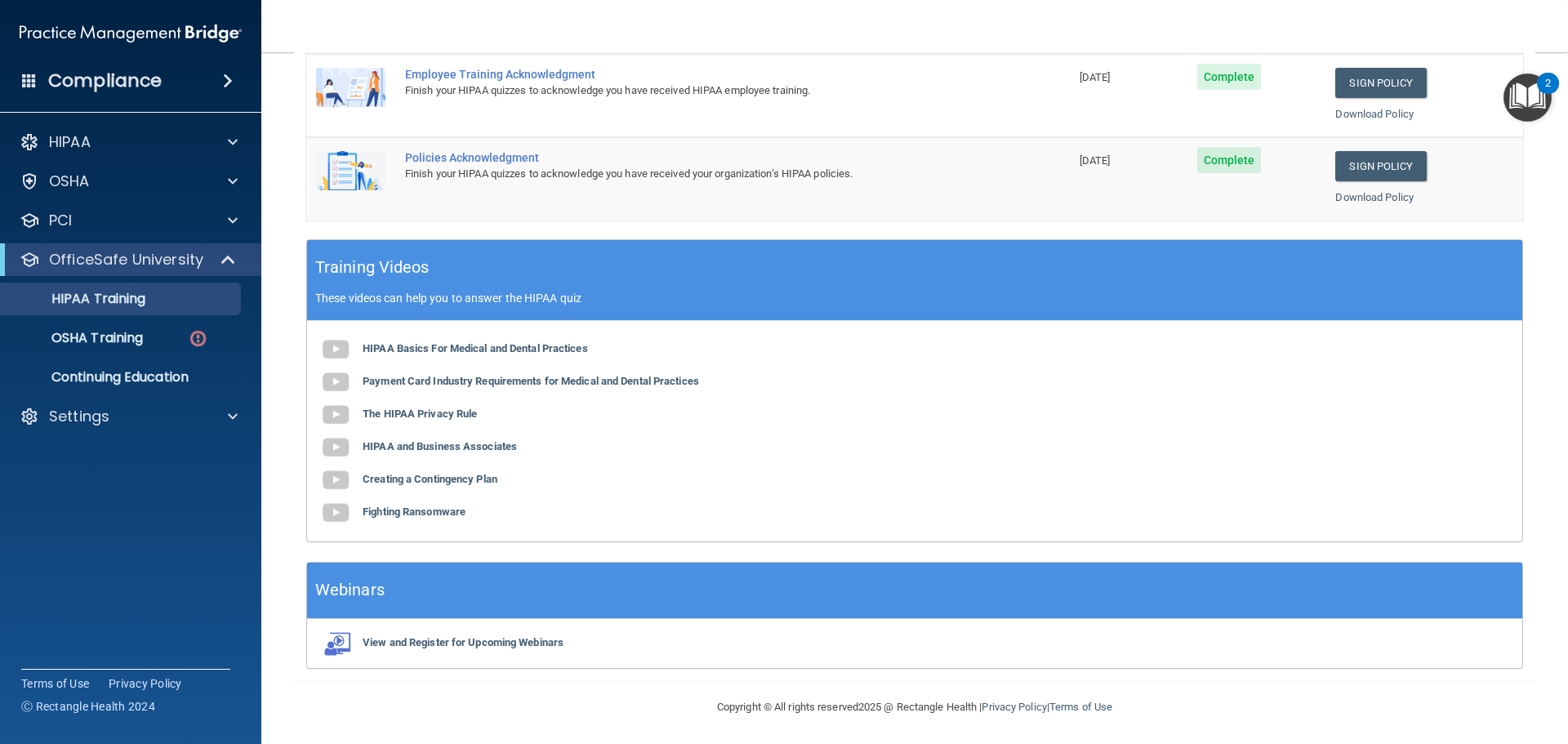
scroll to position [335, 0]
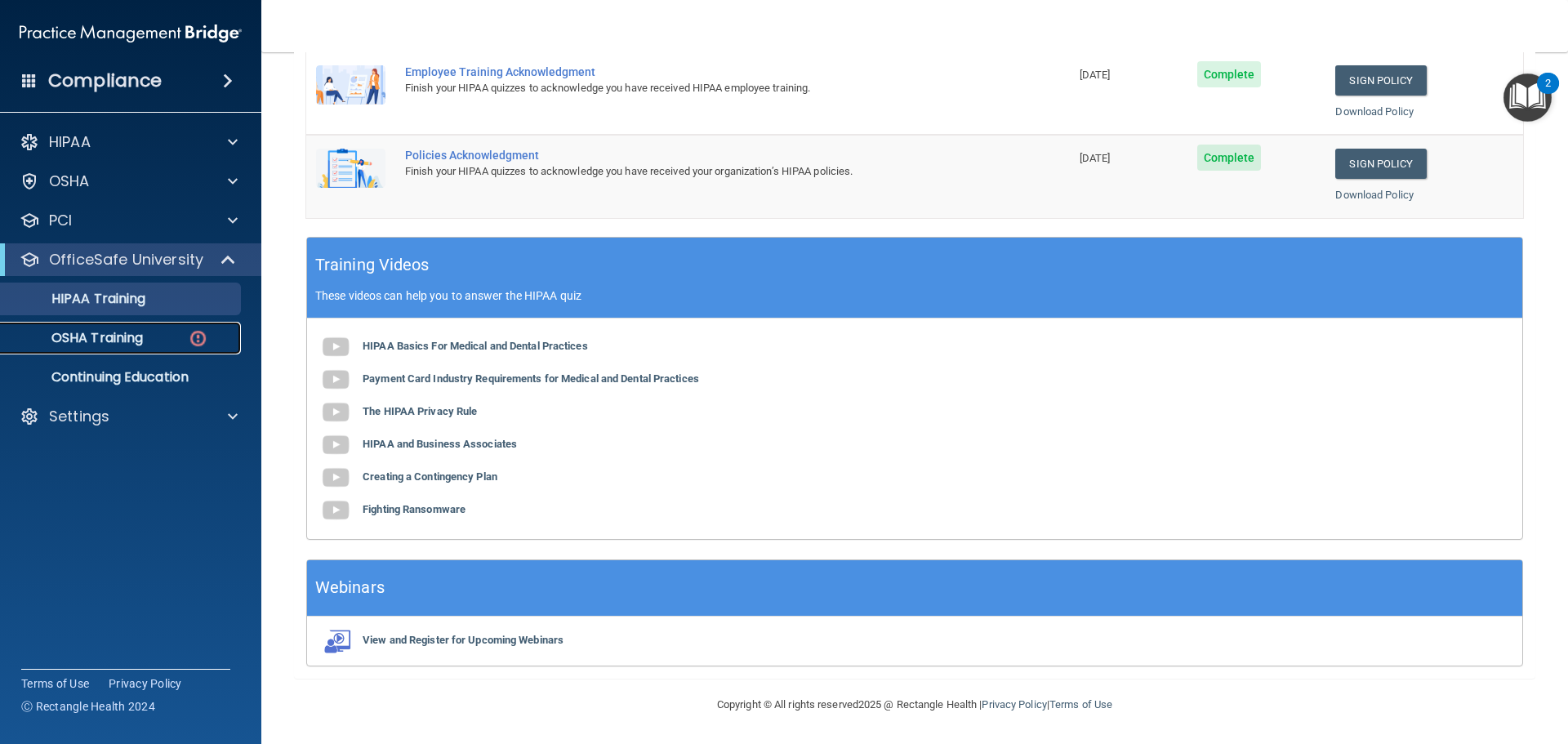
click at [140, 346] on p "OSHA Training" at bounding box center [77, 337] width 133 height 17
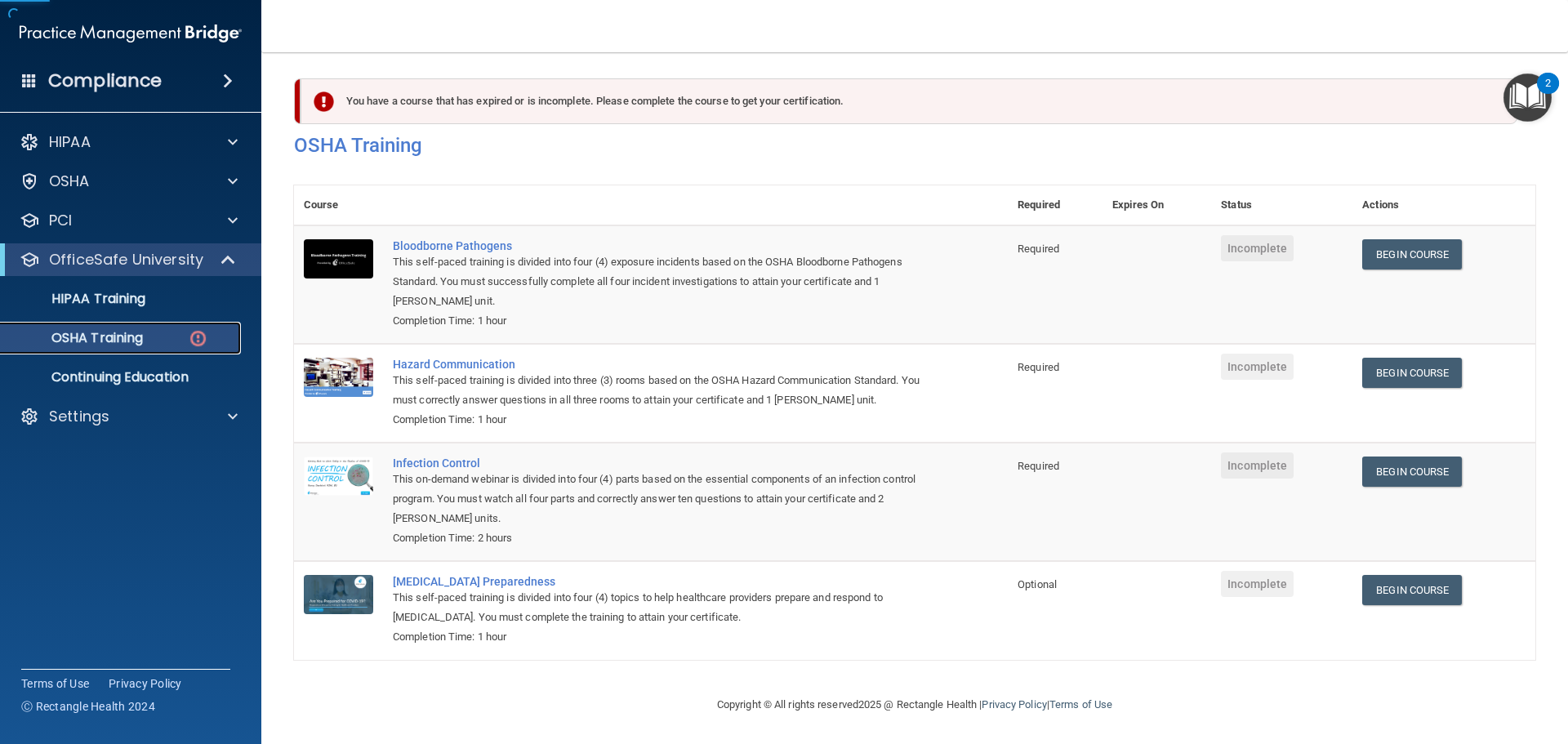
scroll to position [27, 0]
